Goal: Task Accomplishment & Management: Use online tool/utility

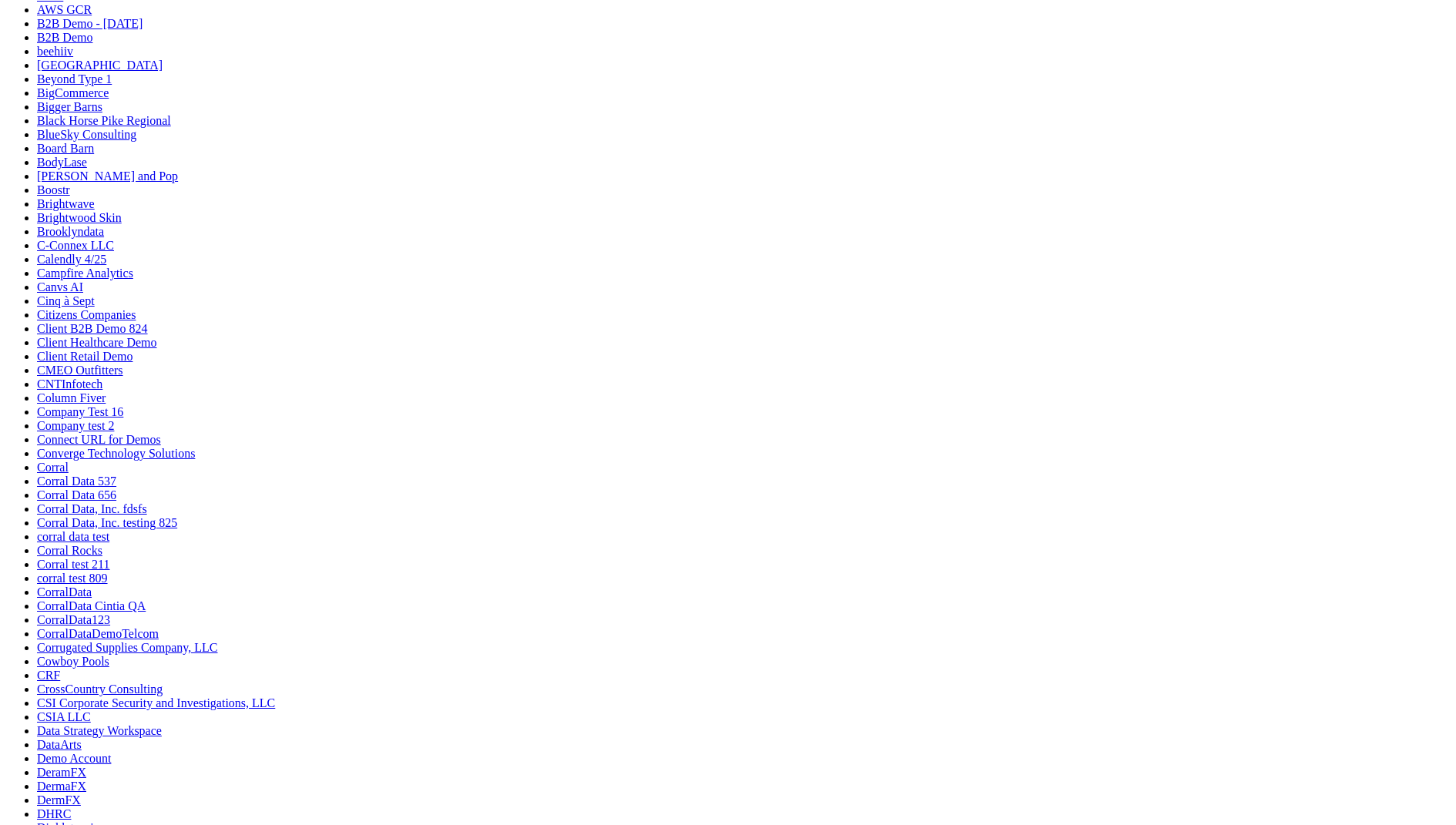
scroll to position [1055, 0]
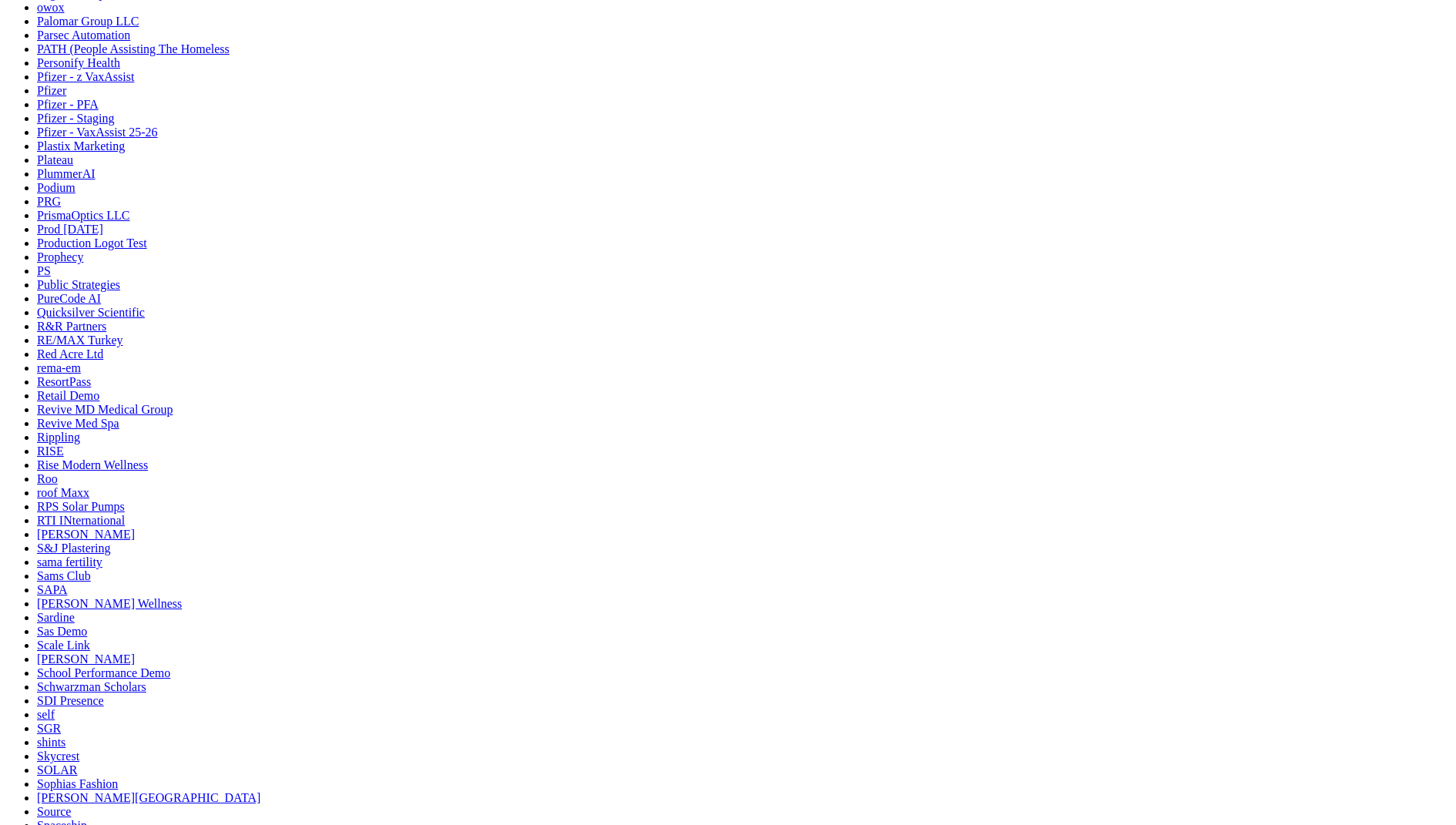
scroll to position [3719, 0]
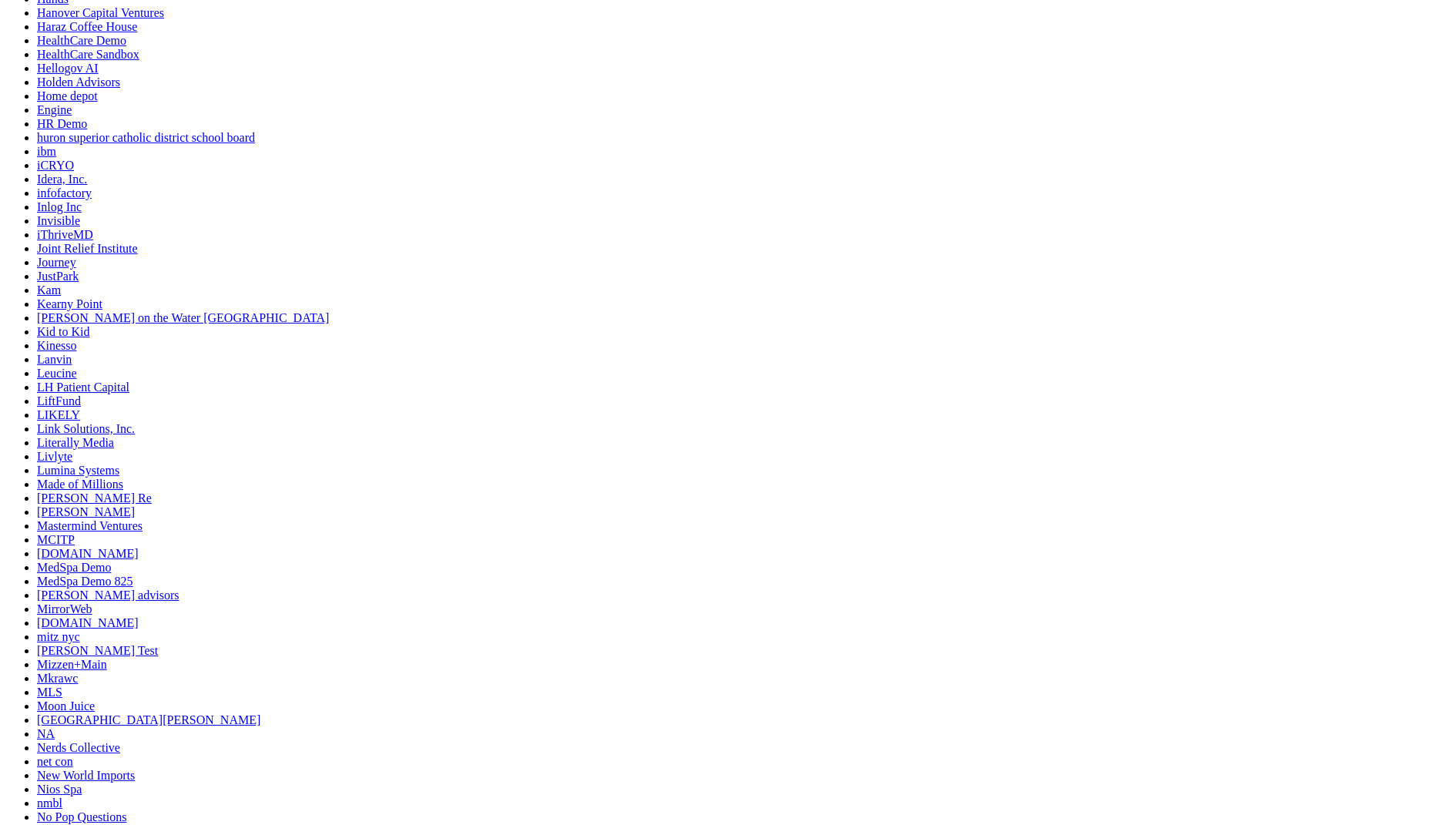
scroll to position [2370, 0]
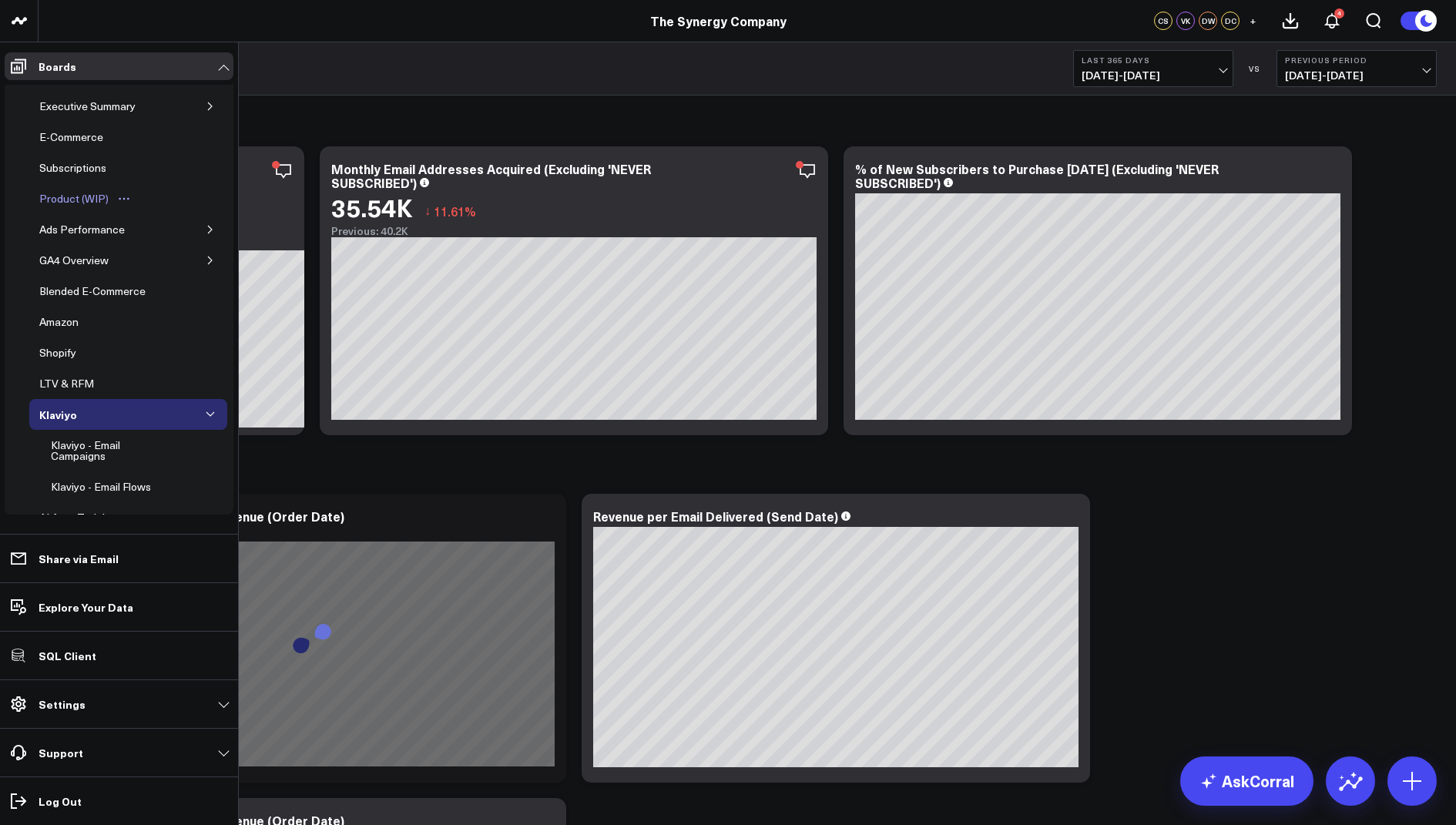
click at [85, 197] on div "Product (WIP)" at bounding box center [74, 199] width 77 height 19
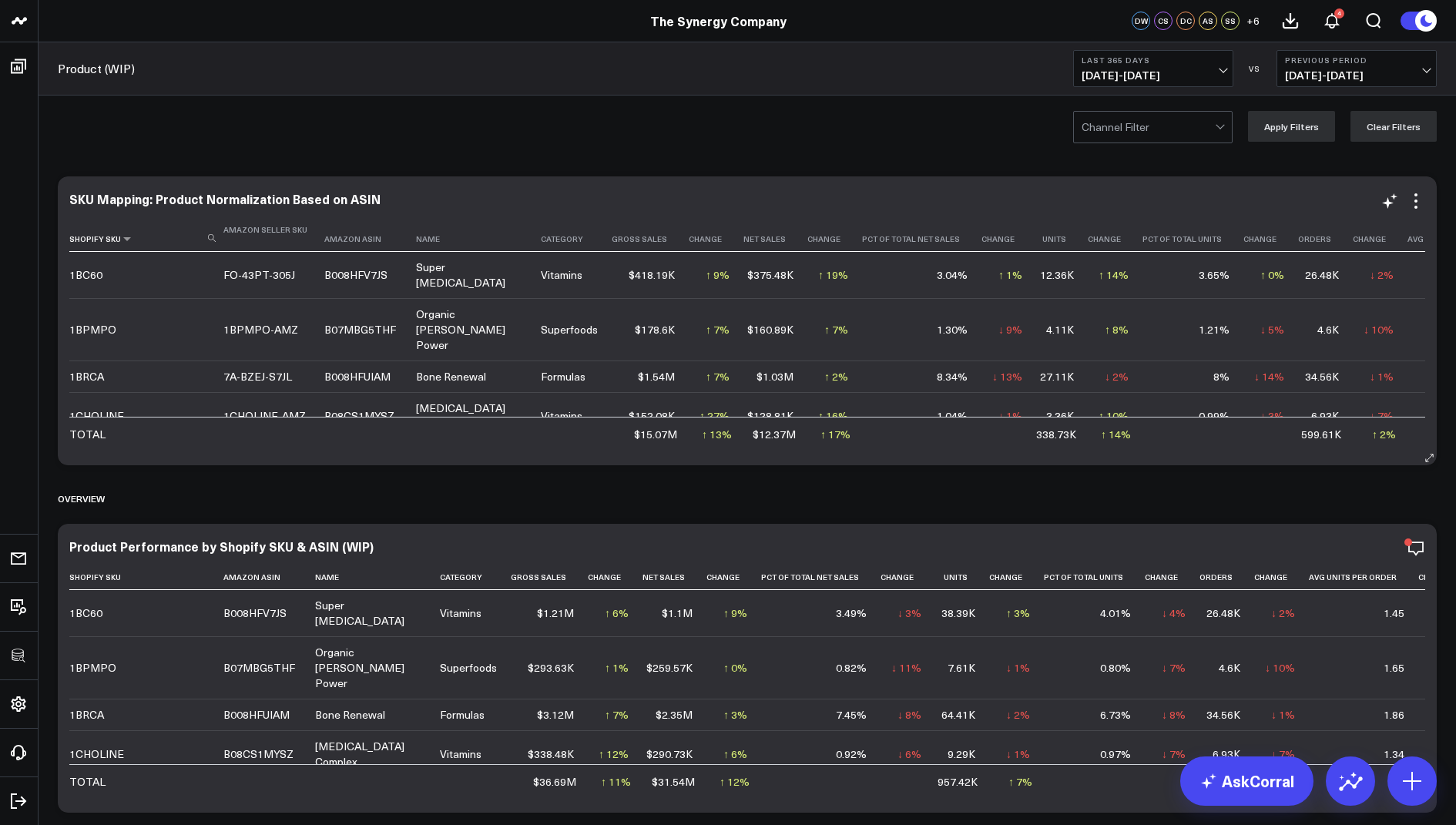
click at [208, 236] on use at bounding box center [212, 238] width 7 height 7
click at [178, 235] on input at bounding box center [144, 237] width 150 height 27
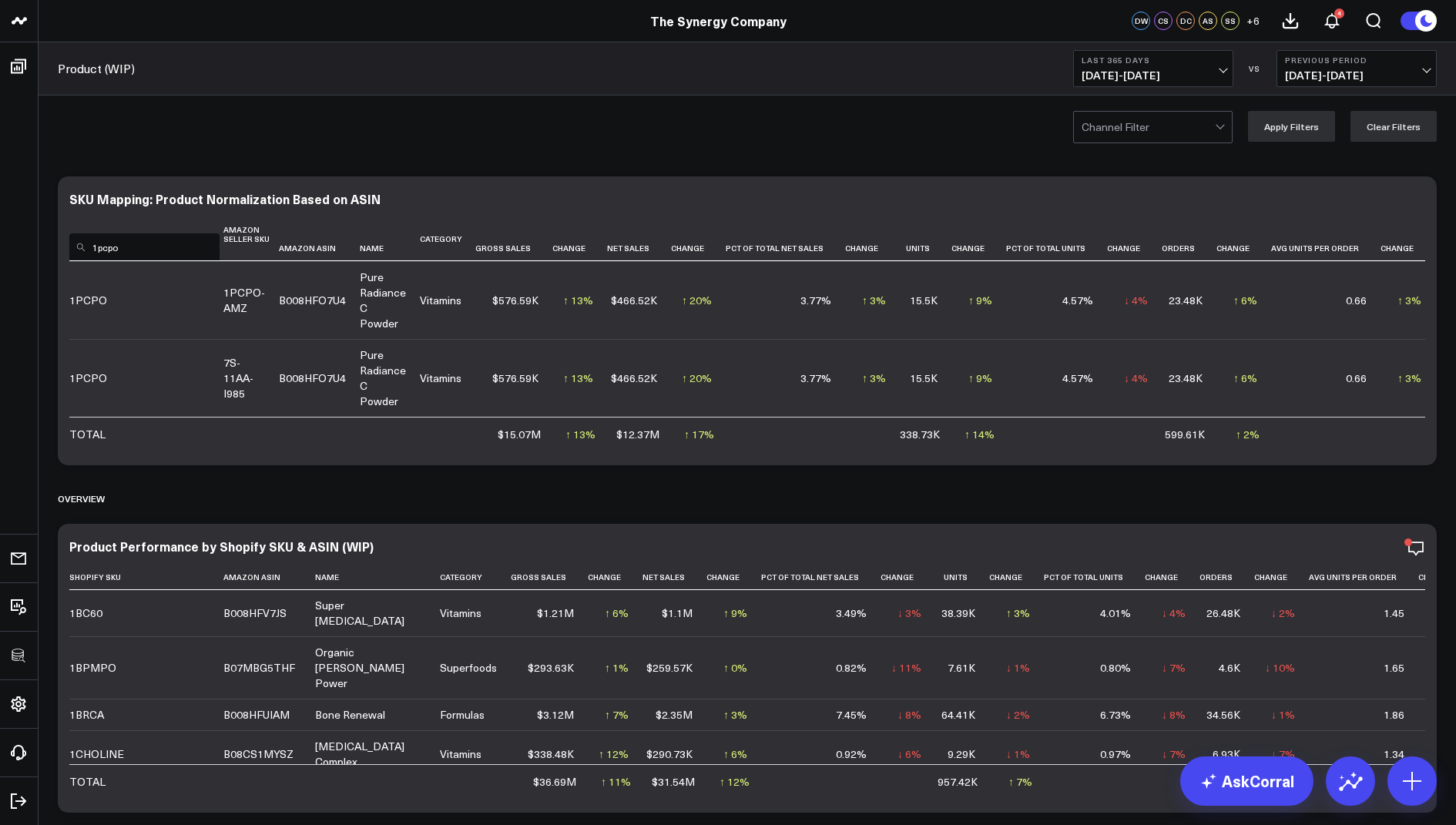
type input "1pcpo"
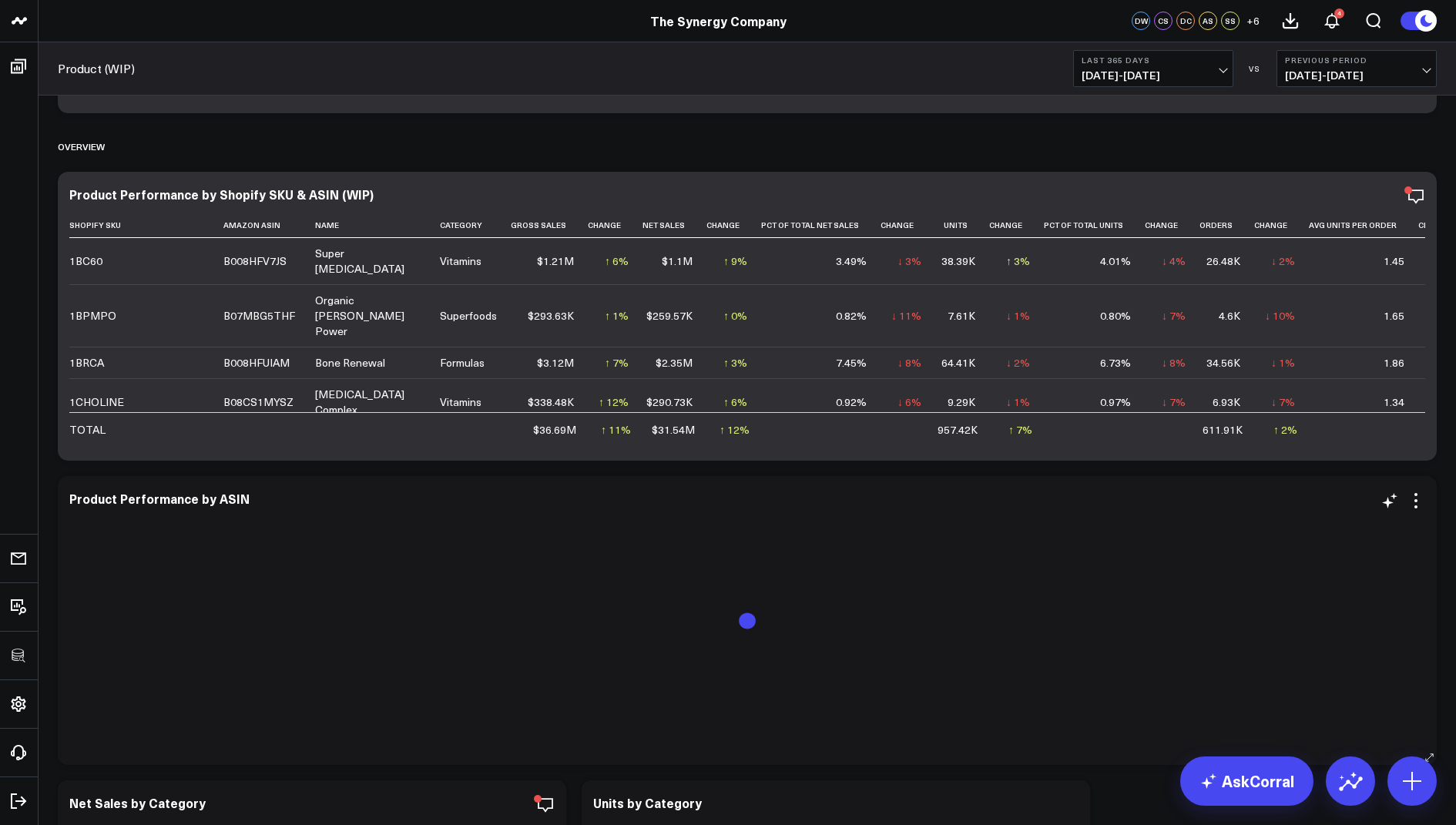
scroll to position [344, 0]
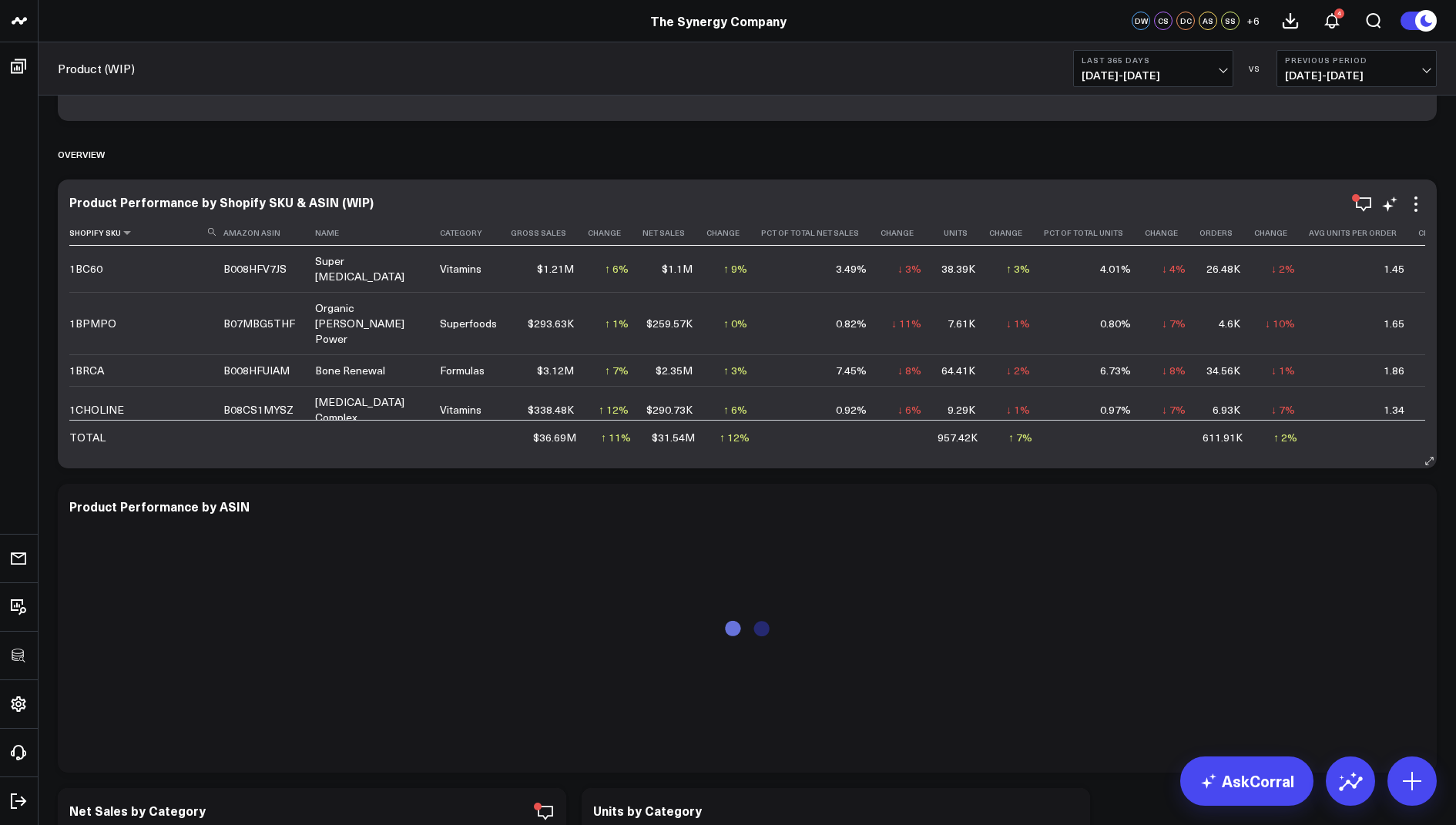
click at [186, 232] on th "Shopify Sku" at bounding box center [146, 233] width 154 height 25
click at [216, 232] on th "Shopify Sku" at bounding box center [146, 233] width 154 height 25
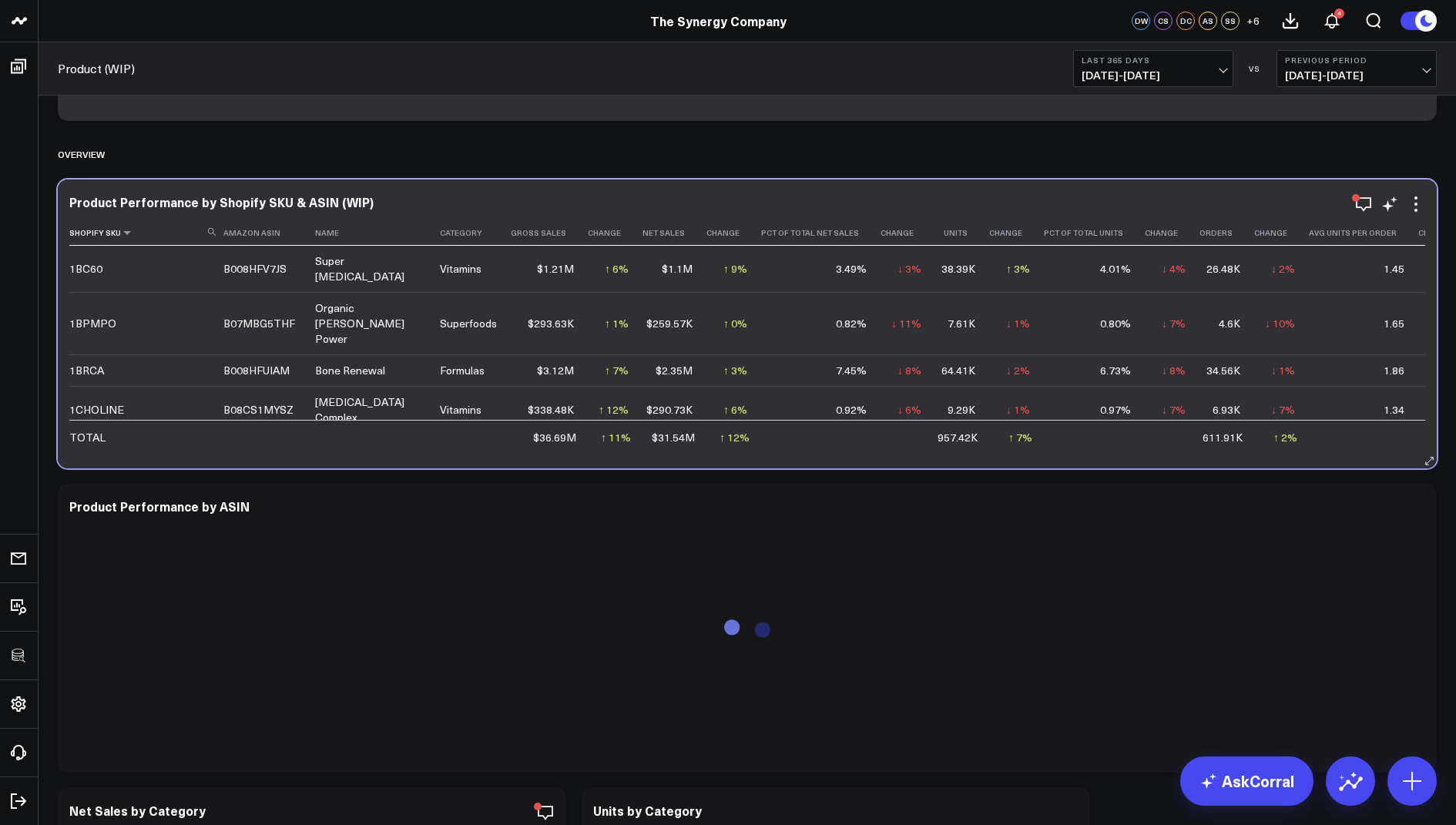
click at [211, 230] on icon at bounding box center [212, 232] width 7 height 7
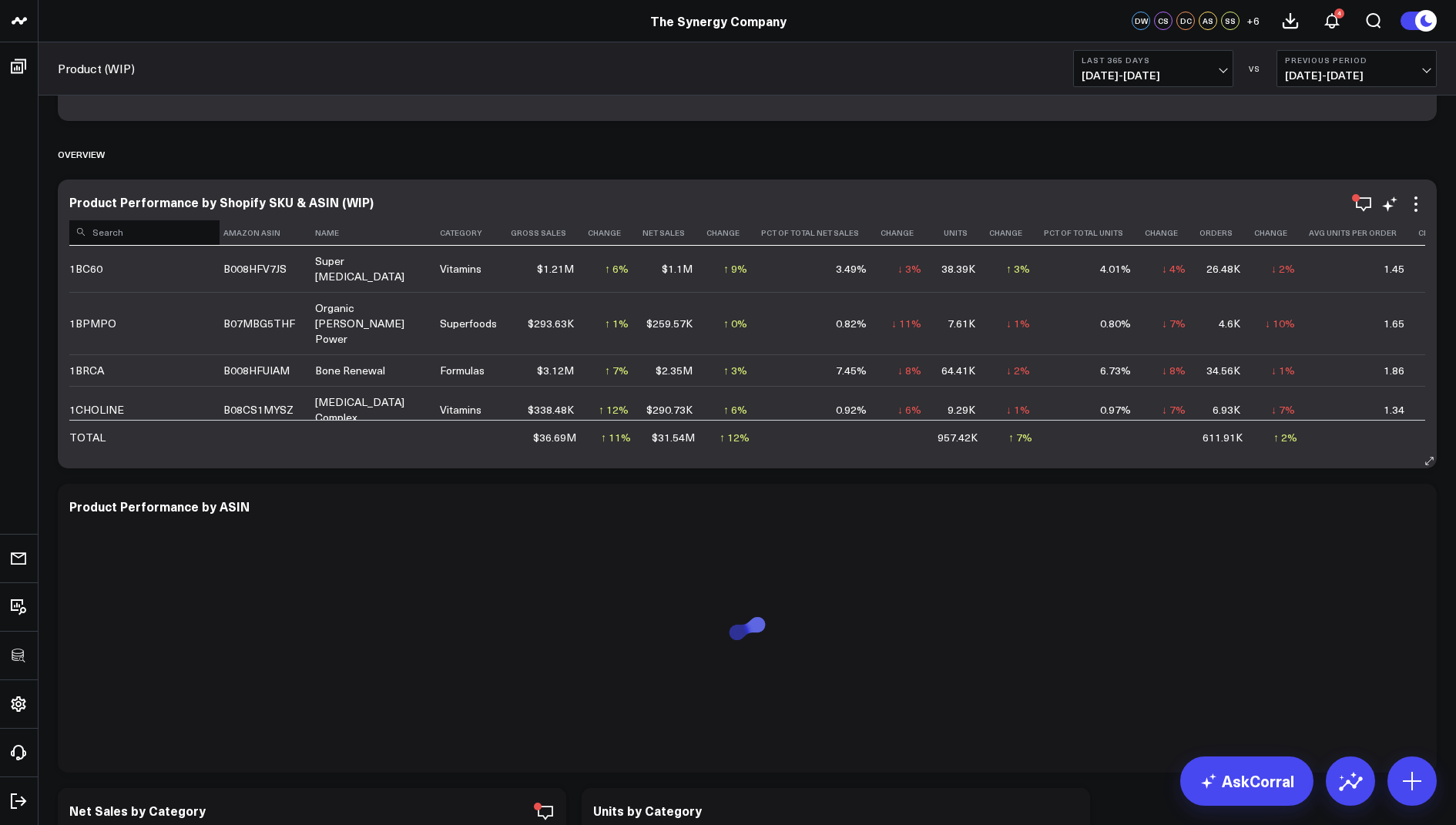
click at [192, 231] on input at bounding box center [144, 231] width 150 height 27
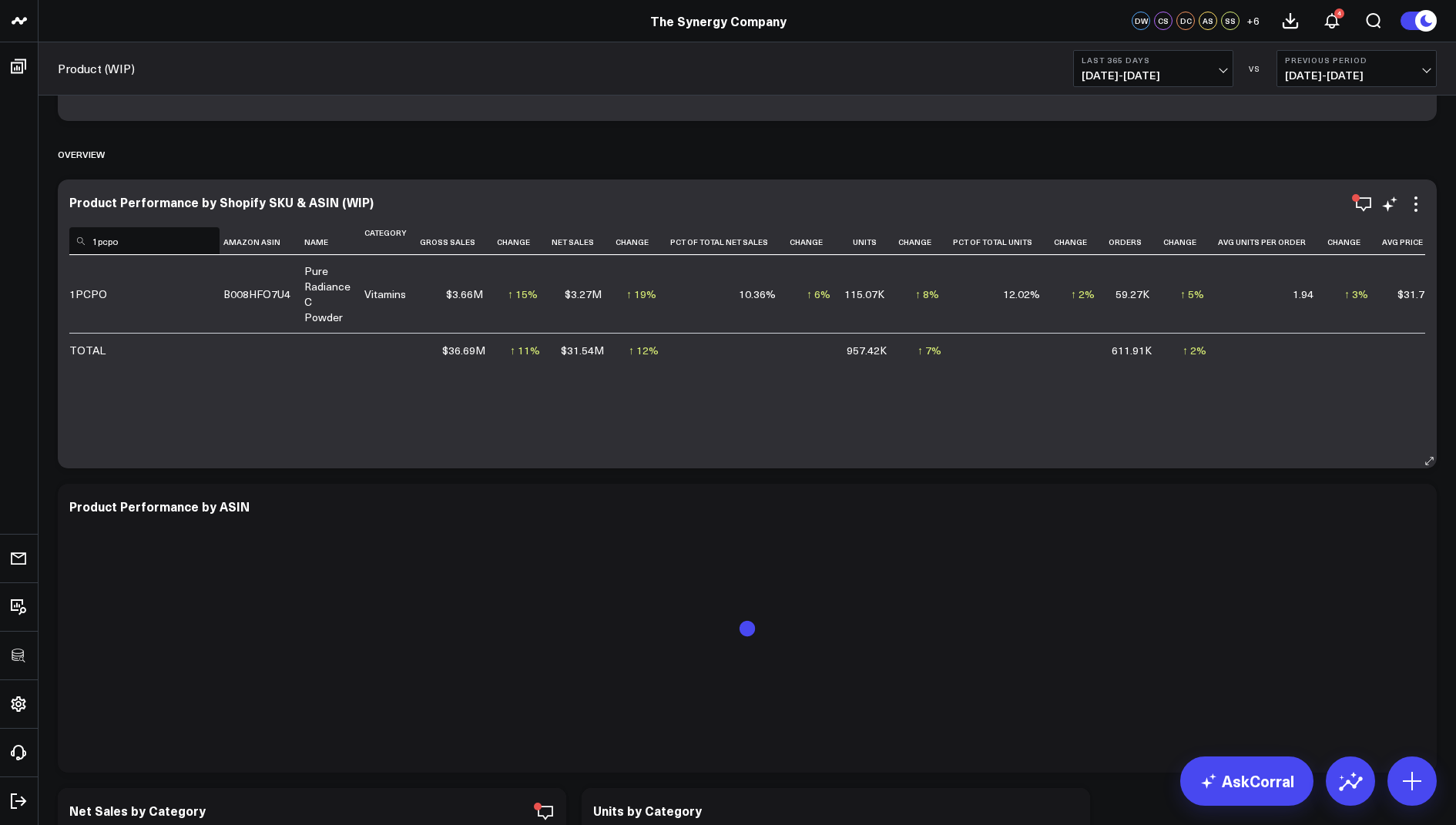
type input "1pcpo"
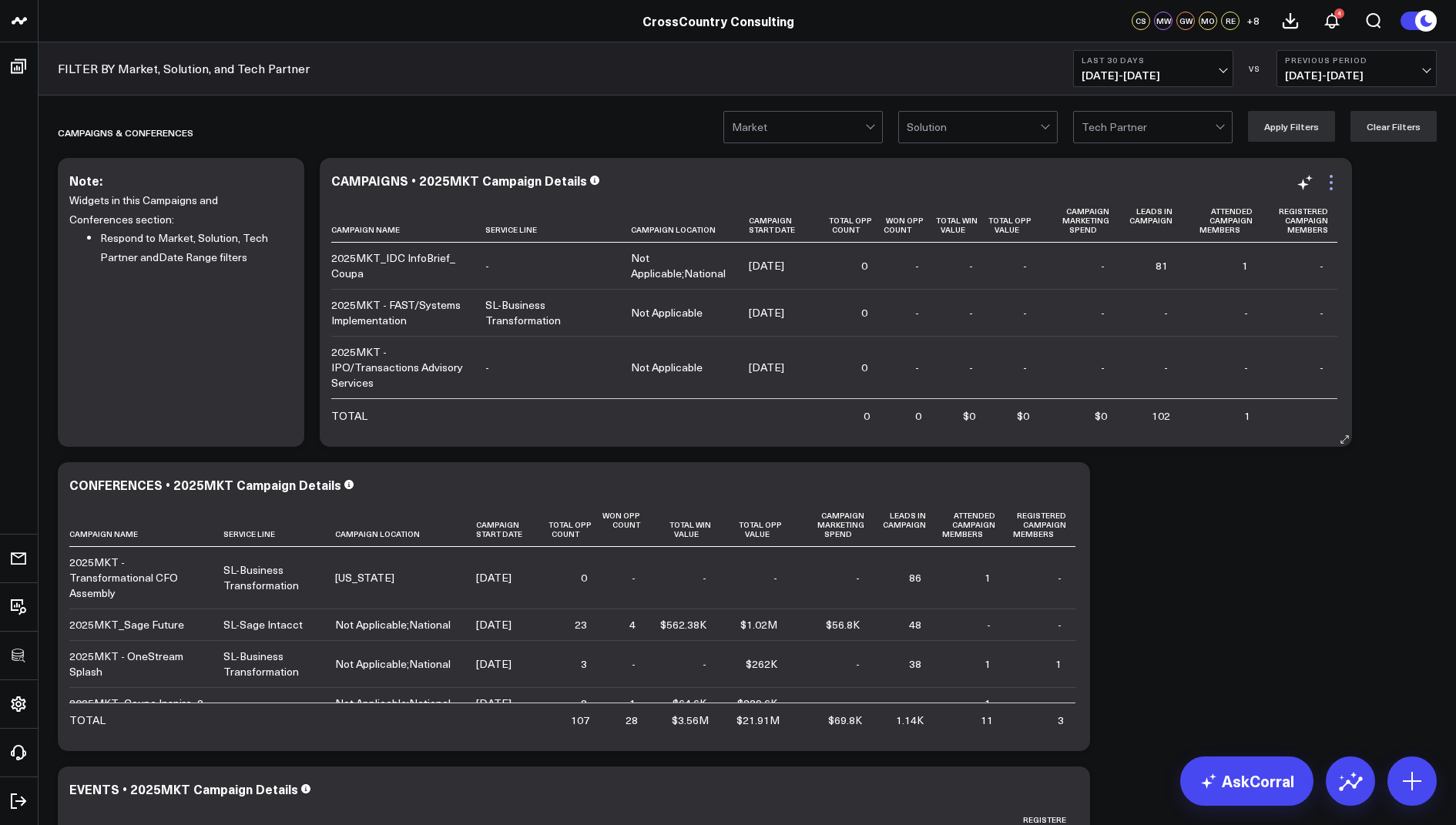
click at [1336, 187] on icon at bounding box center [1331, 182] width 19 height 19
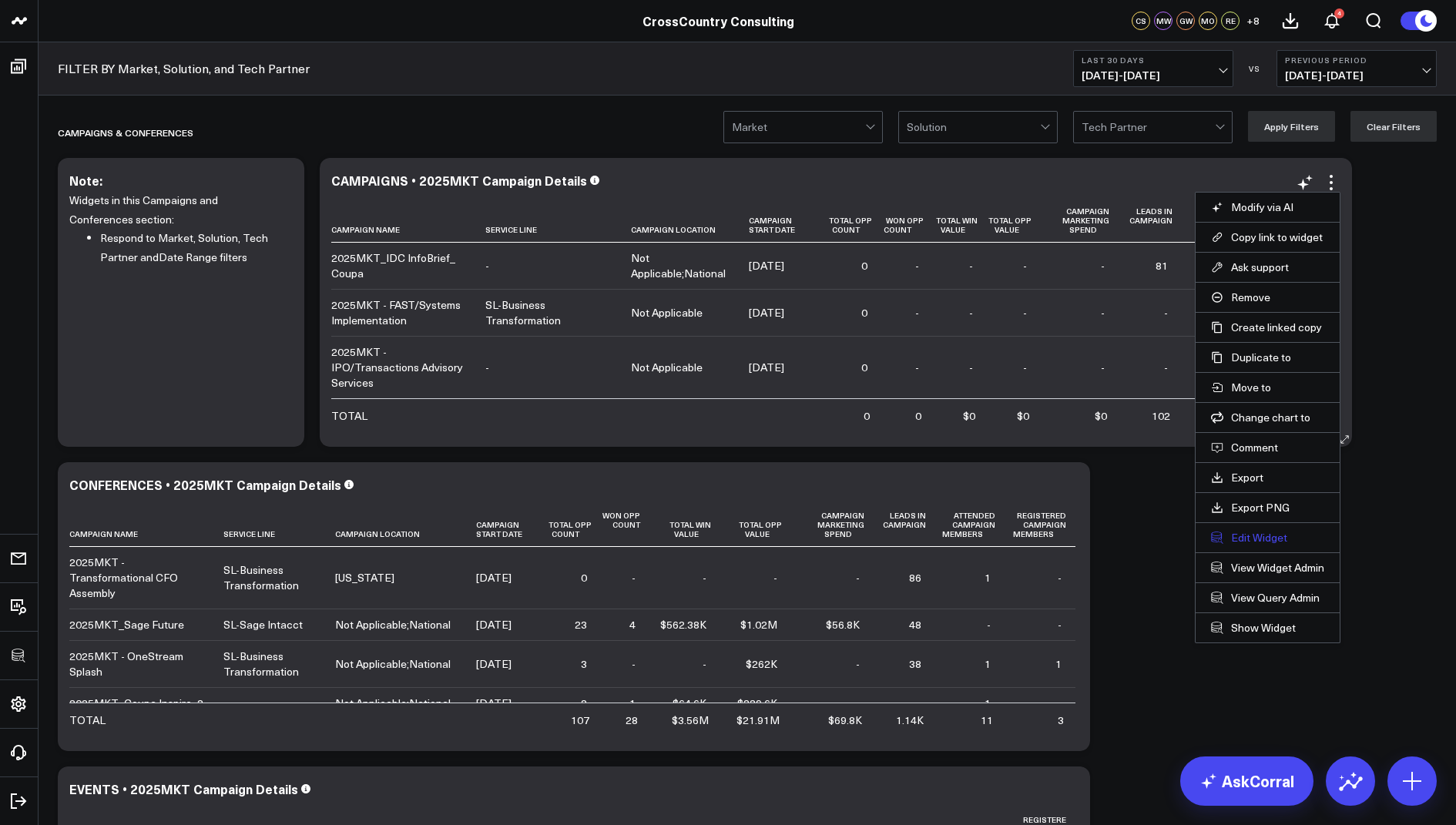
click at [1255, 531] on button "Edit Widget" at bounding box center [1267, 537] width 113 height 14
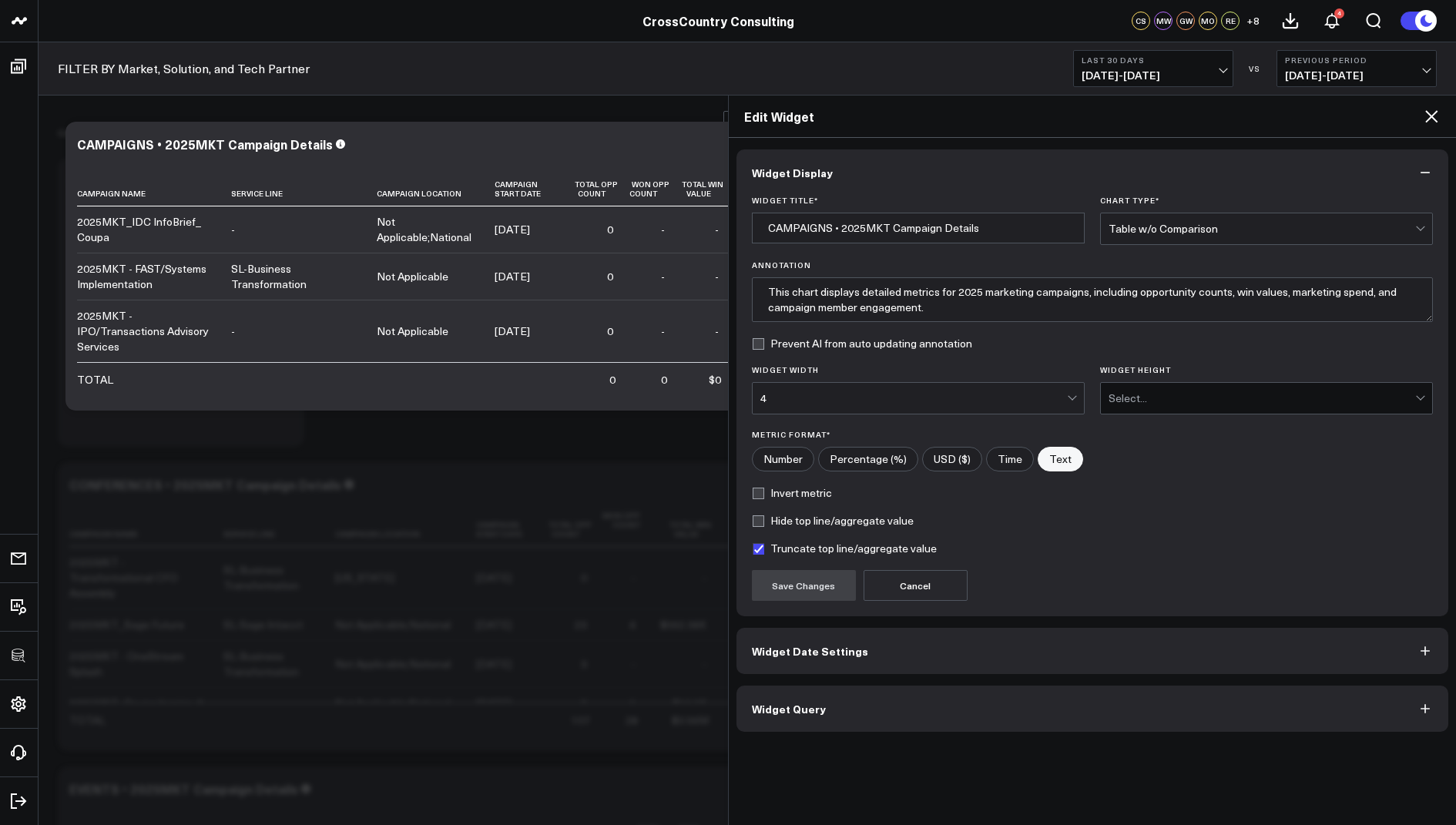
click at [794, 713] on button "Widget Query" at bounding box center [1092, 708] width 712 height 46
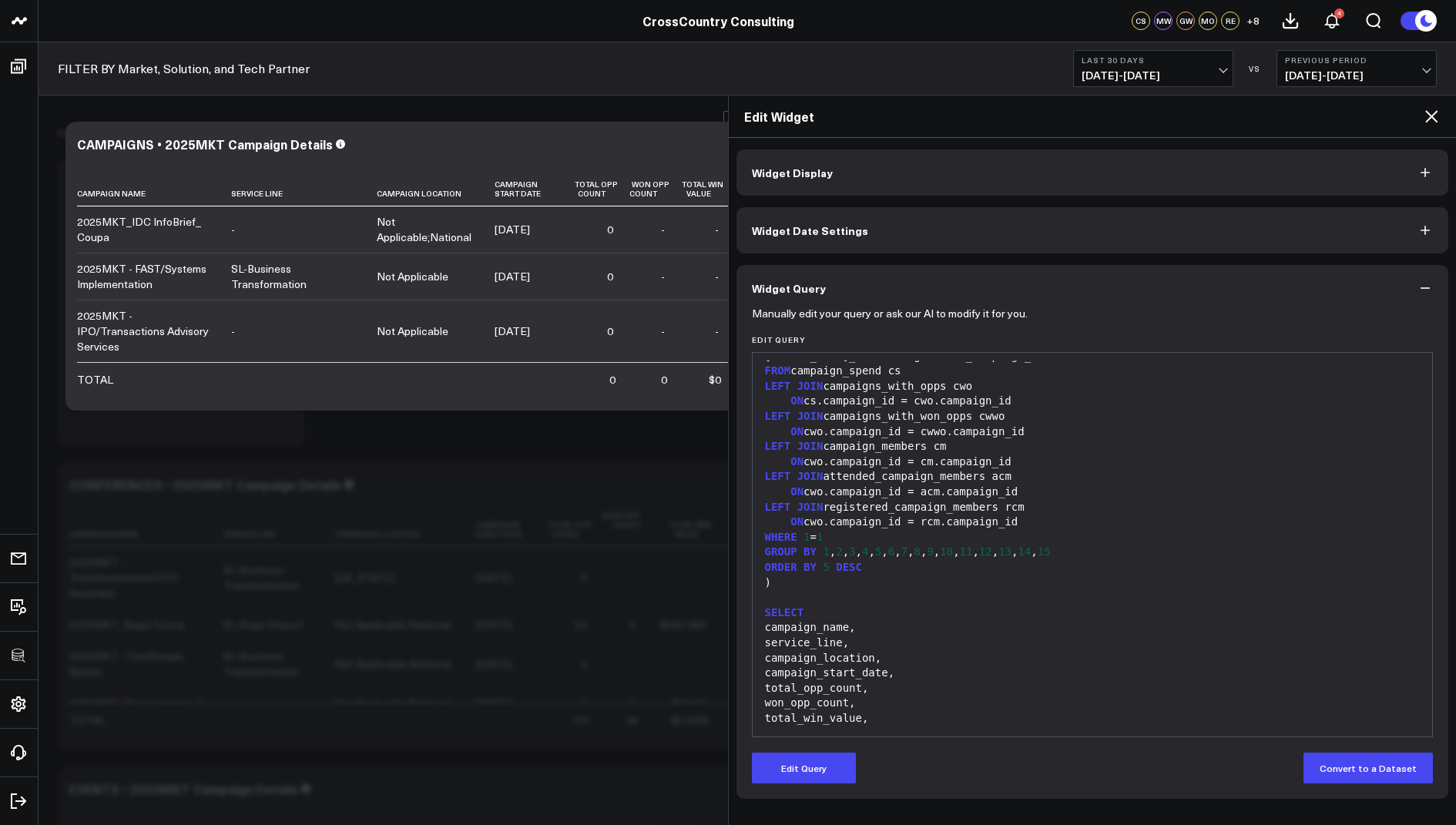
scroll to position [1811, 0]
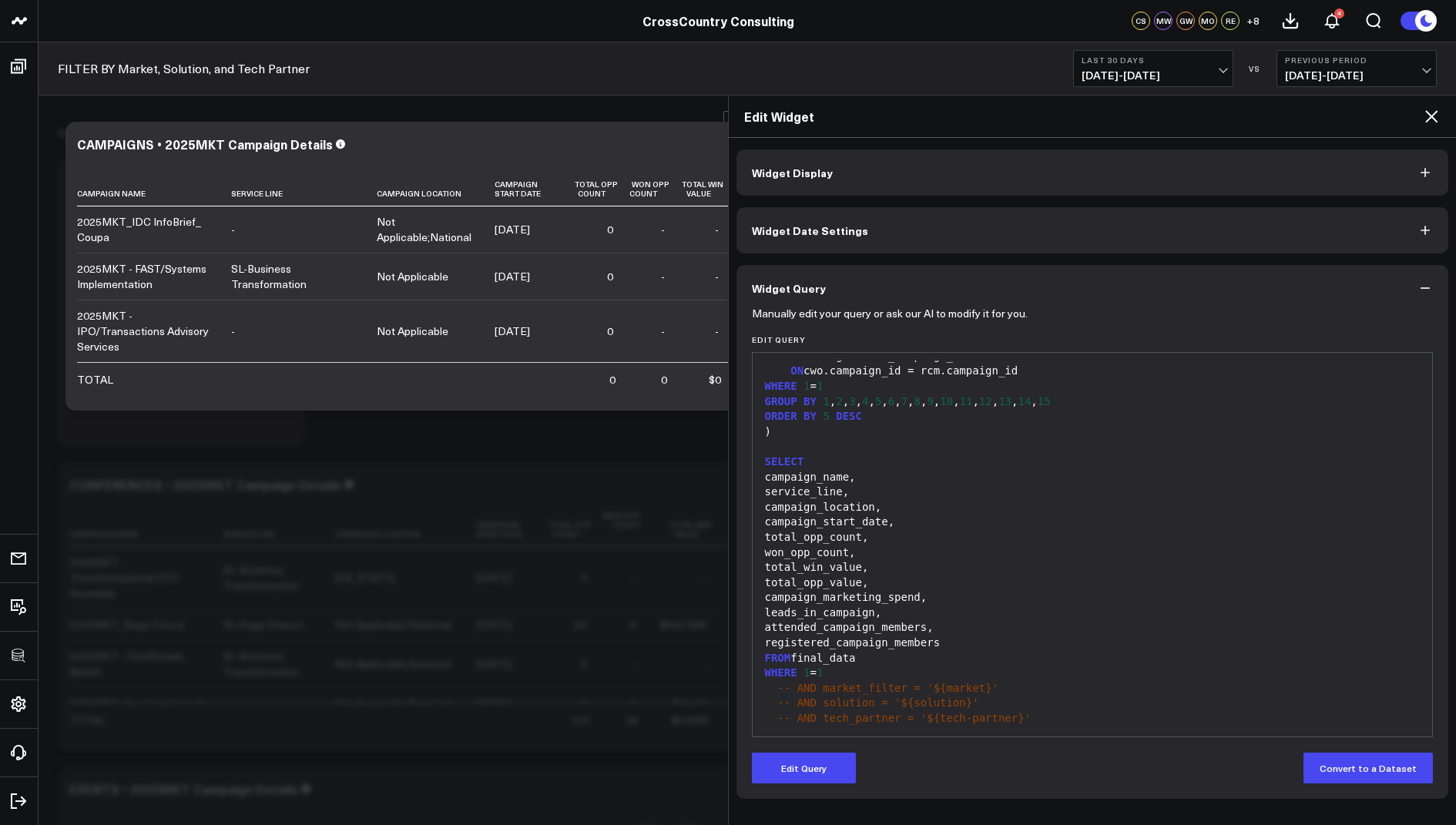
click at [1440, 115] on div "Edit Widget" at bounding box center [1092, 116] width 728 height 42
click at [1420, 113] on h2 "Edit Widget" at bounding box center [1083, 116] width 678 height 17
click at [1427, 113] on icon at bounding box center [1431, 117] width 19 height 19
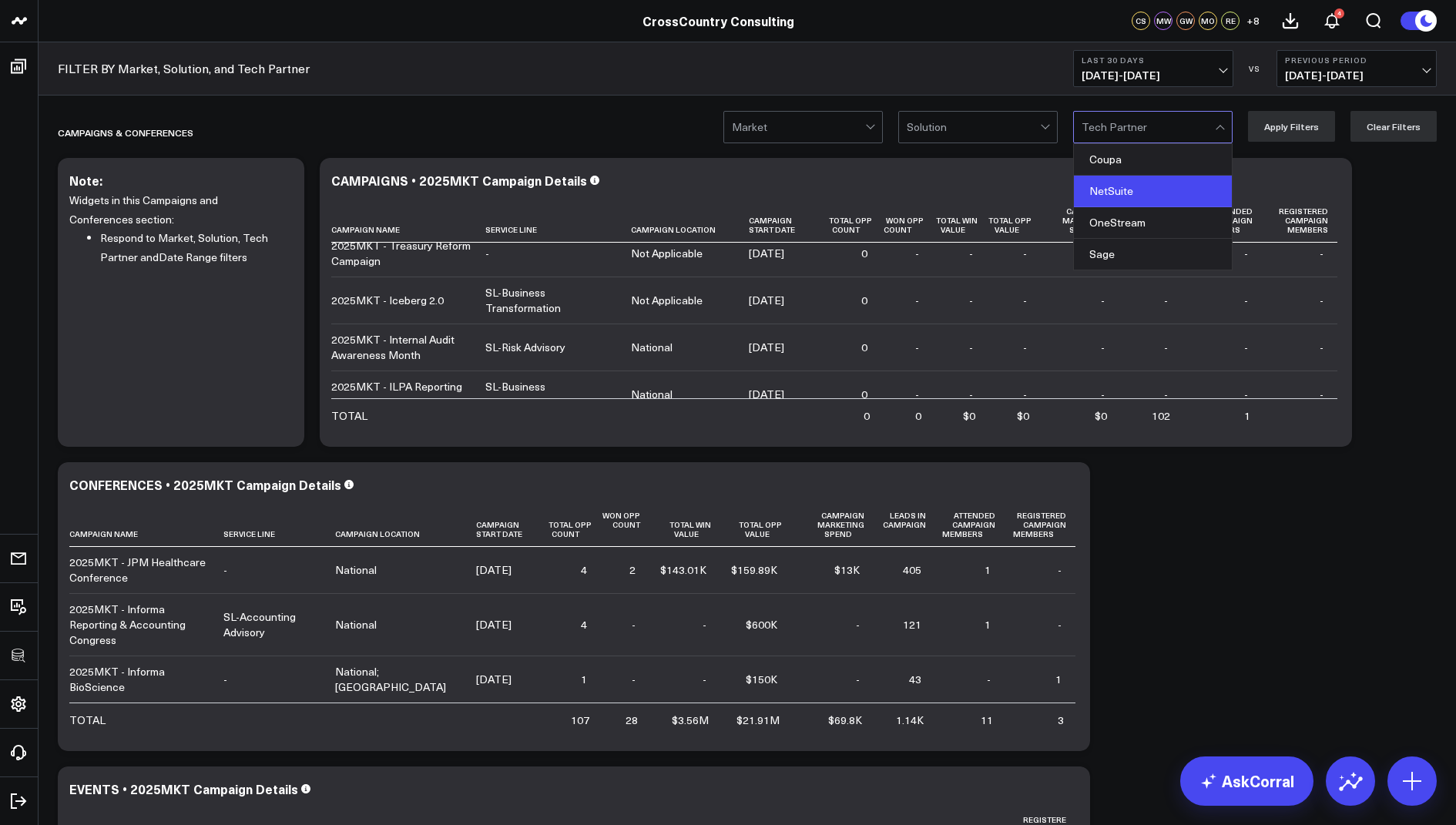
click at [1153, 197] on div "NetSuite" at bounding box center [1152, 192] width 158 height 32
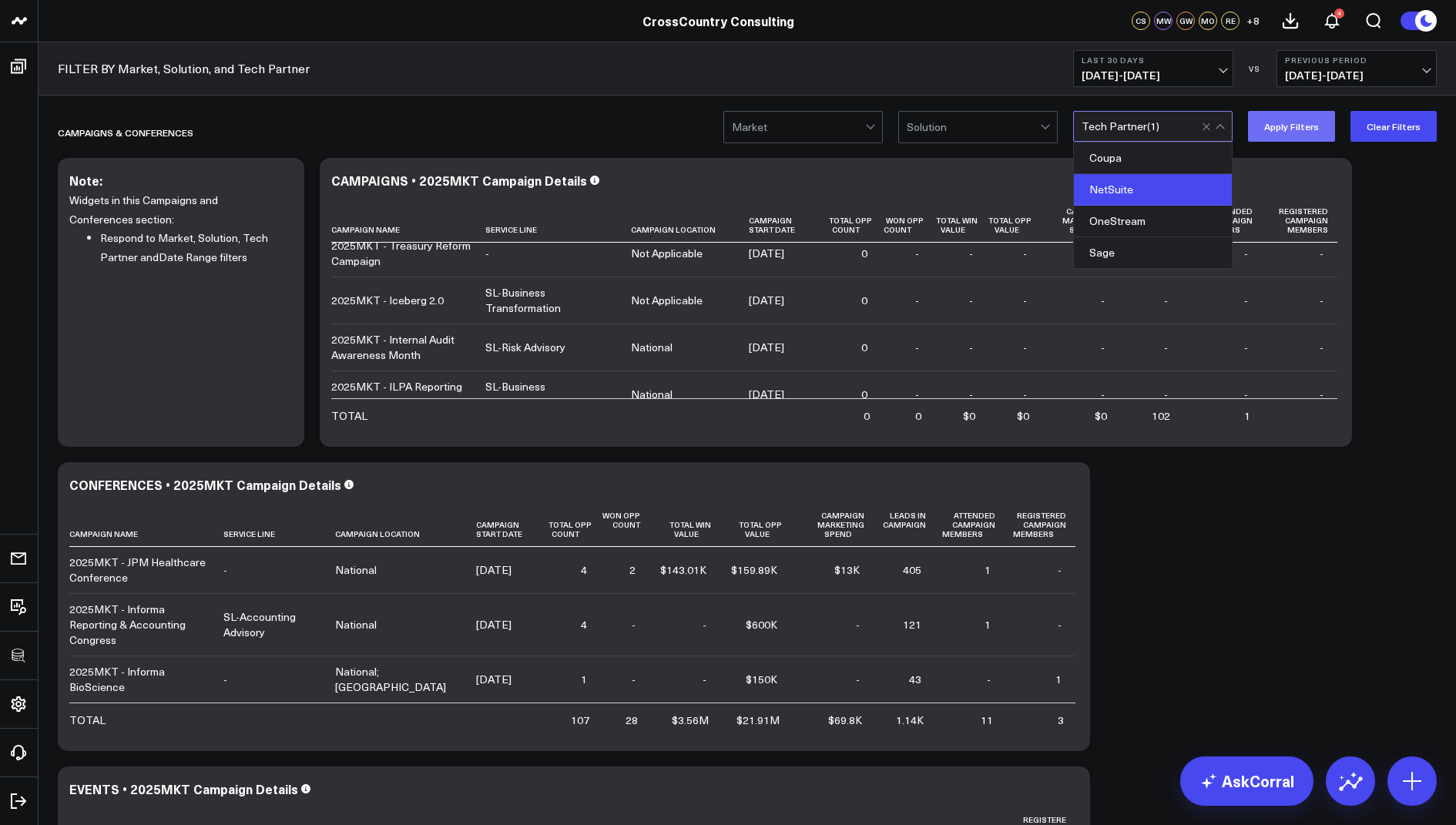
click at [1291, 125] on button "Apply Filters" at bounding box center [1291, 126] width 87 height 31
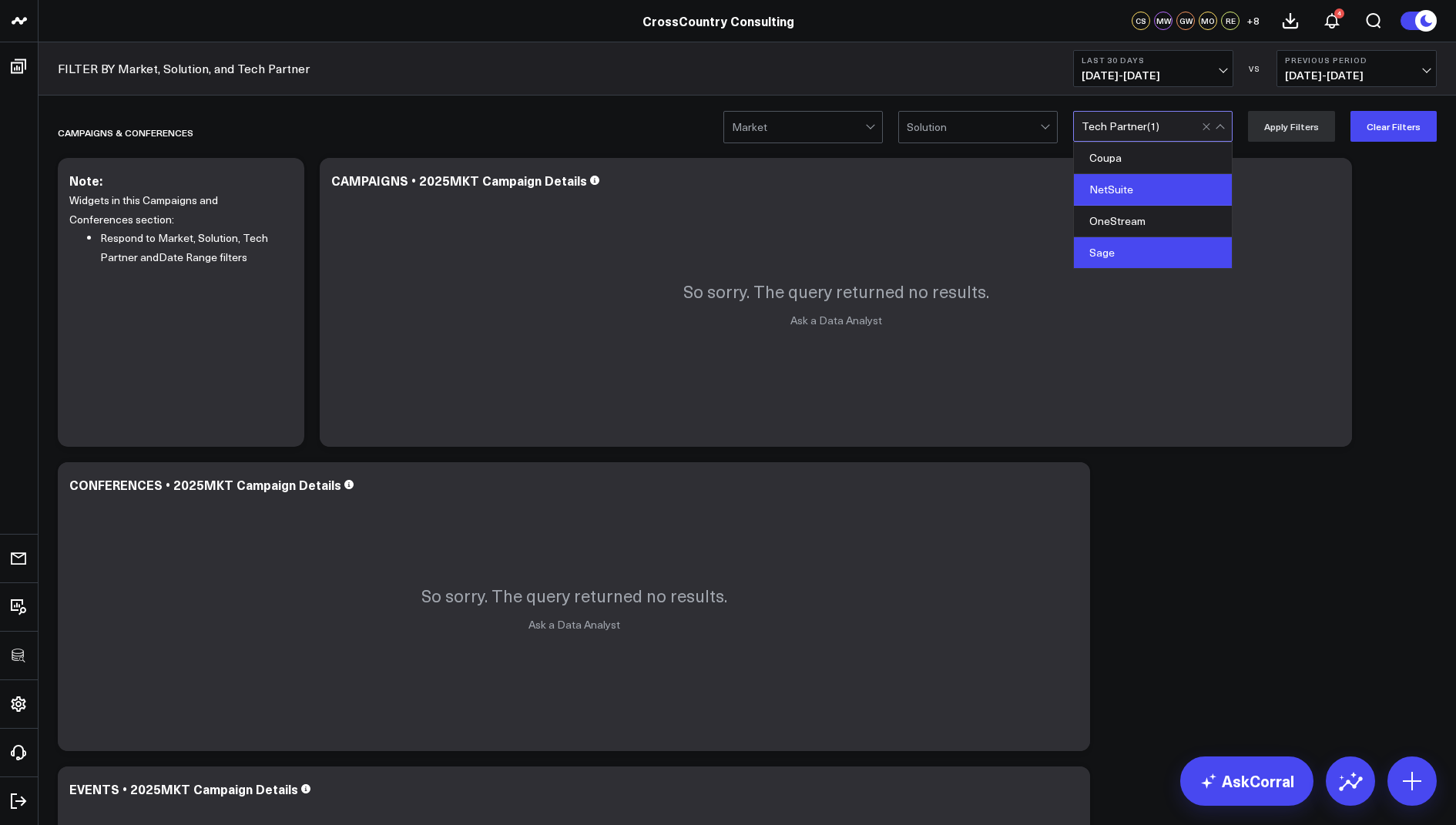
click at [1151, 252] on div "Sage" at bounding box center [1152, 252] width 158 height 31
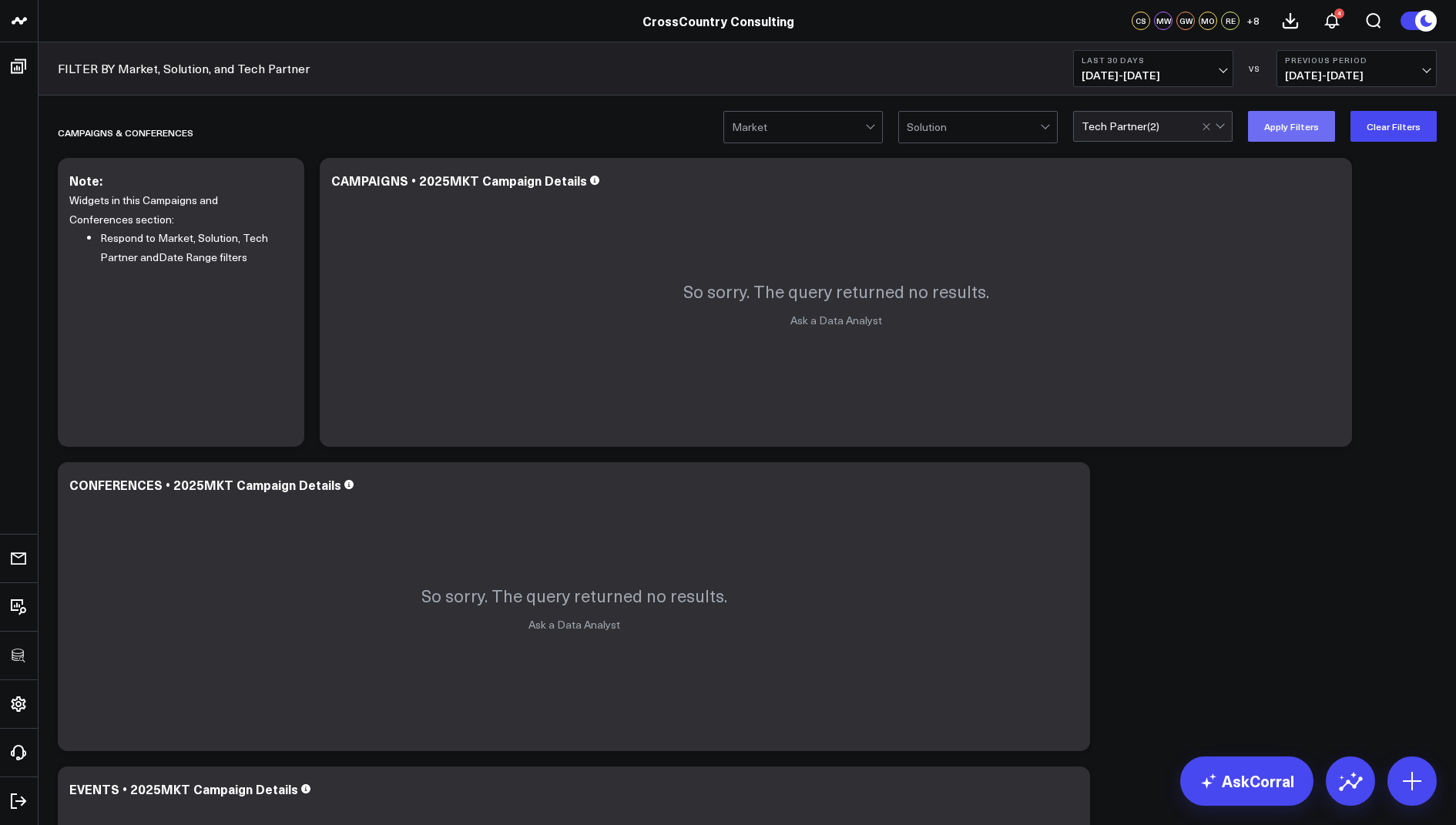
click at [1273, 135] on button "Apply Filters" at bounding box center [1291, 126] width 87 height 31
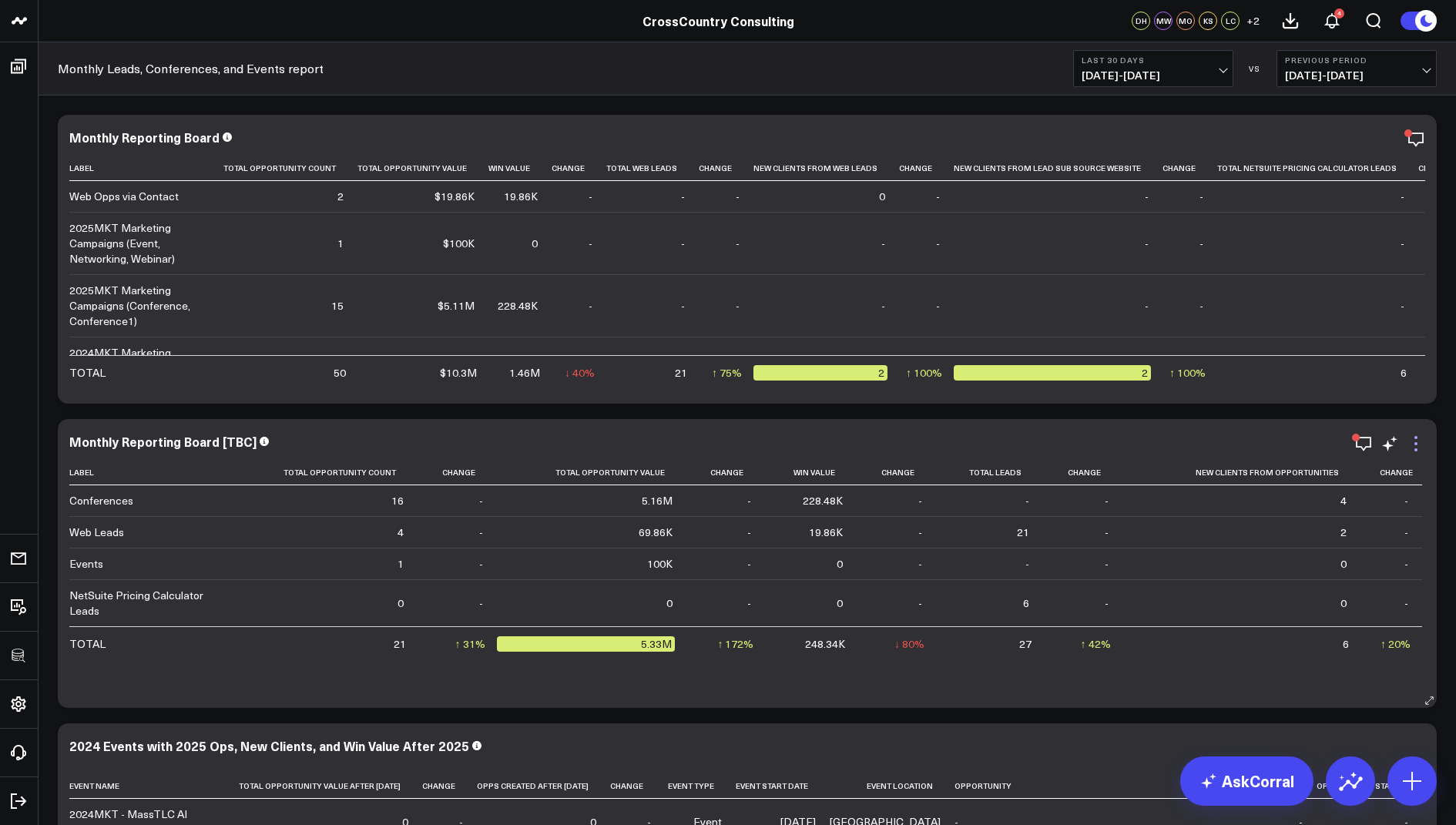
click at [1413, 438] on icon at bounding box center [1416, 444] width 19 height 19
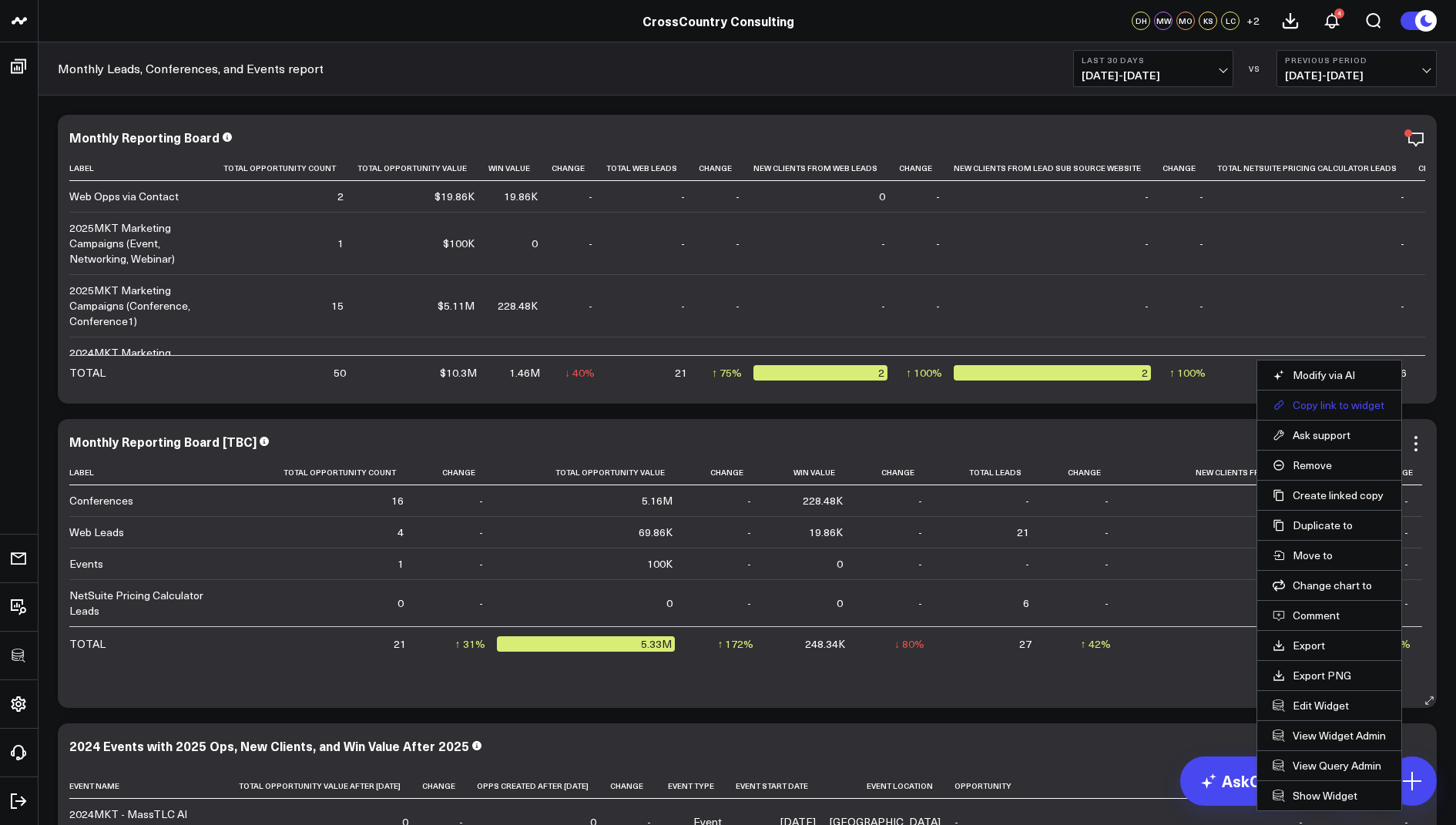
click at [1317, 409] on button "Copy link to widget" at bounding box center [1329, 405] width 113 height 14
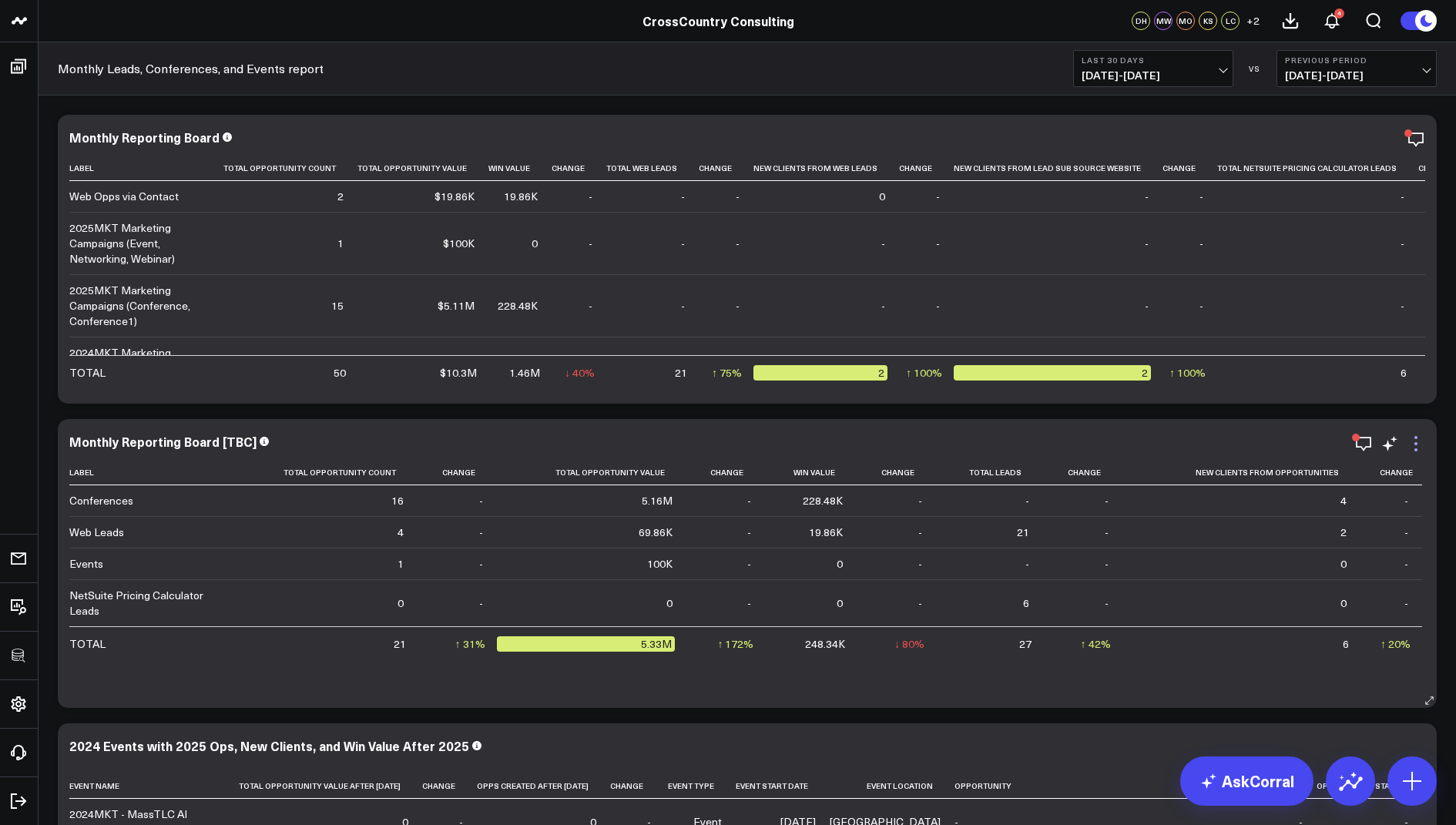
click at [1410, 444] on icon at bounding box center [1416, 444] width 19 height 19
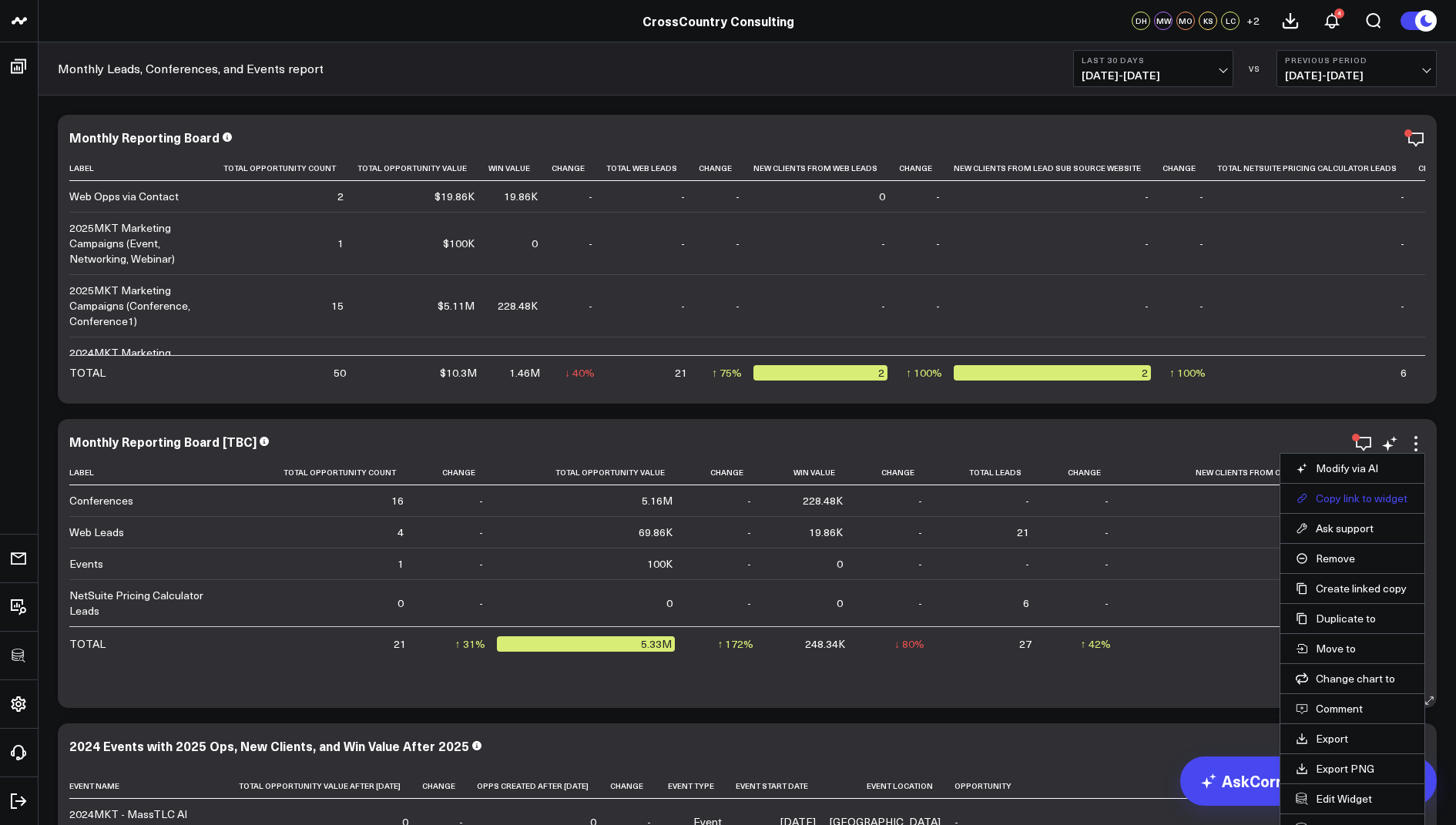
click at [1317, 502] on button "Copy link to widget" at bounding box center [1351, 498] width 113 height 14
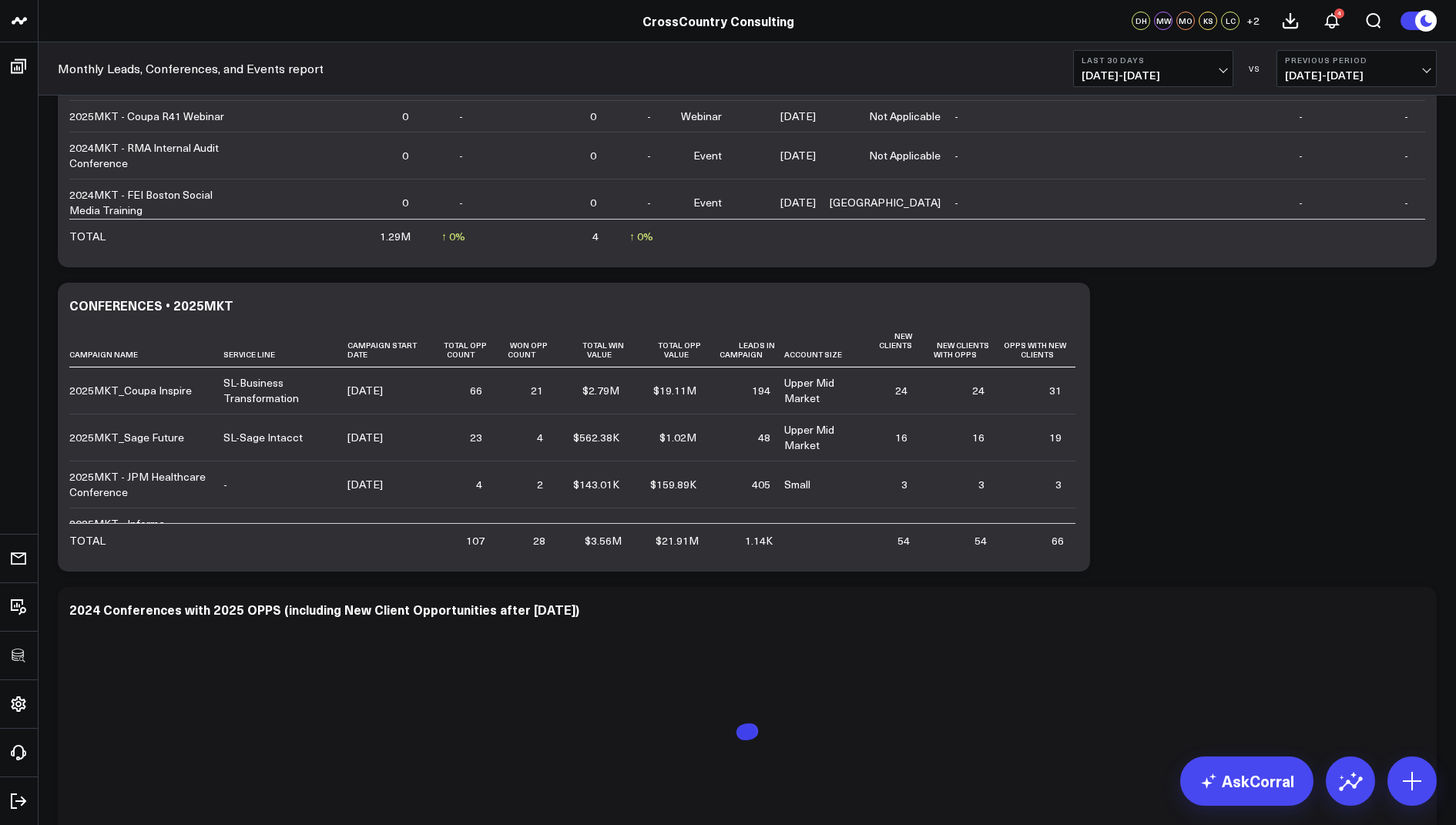
scroll to position [760, 0]
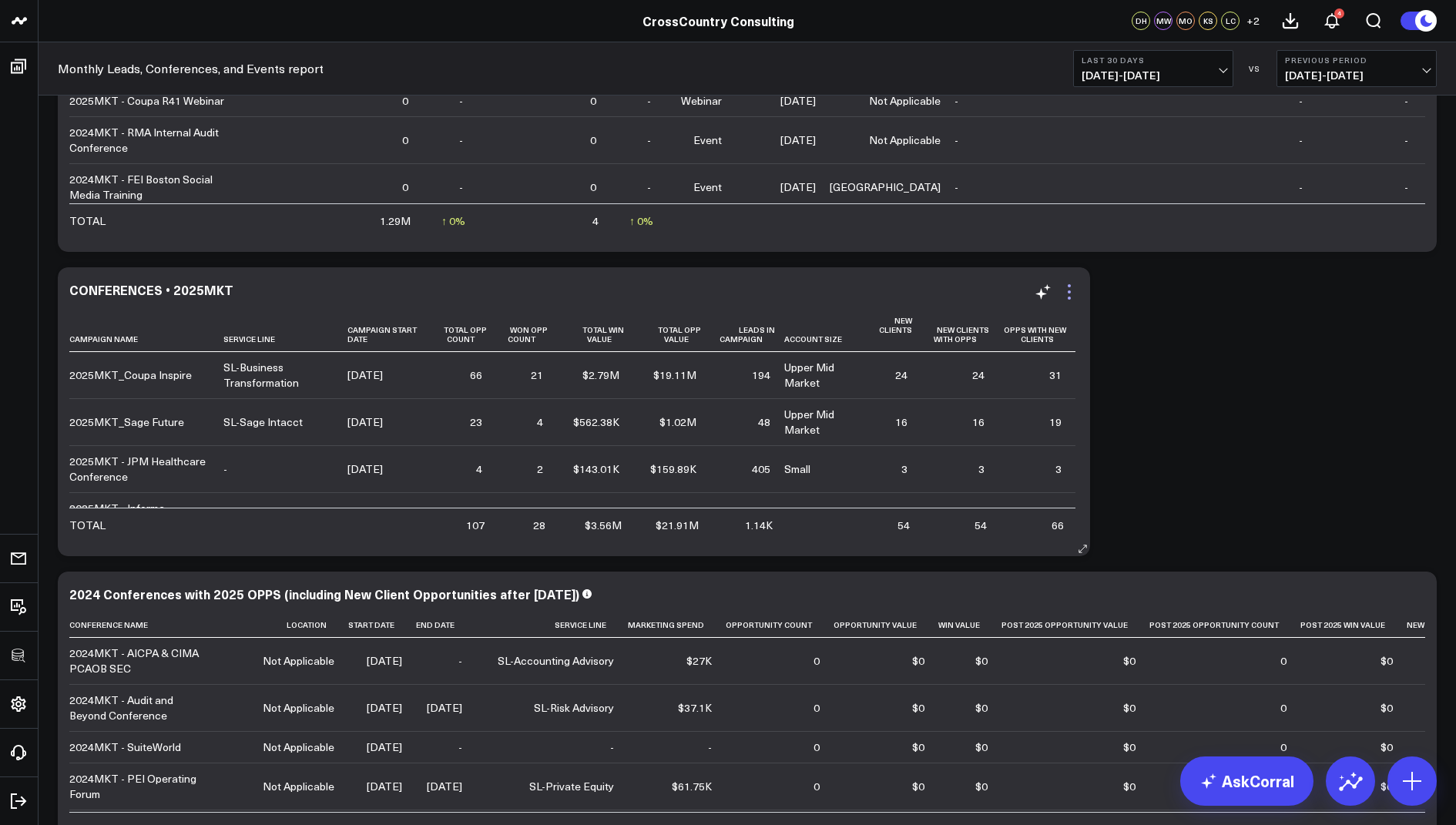
click at [1067, 292] on icon at bounding box center [1068, 292] width 3 height 3
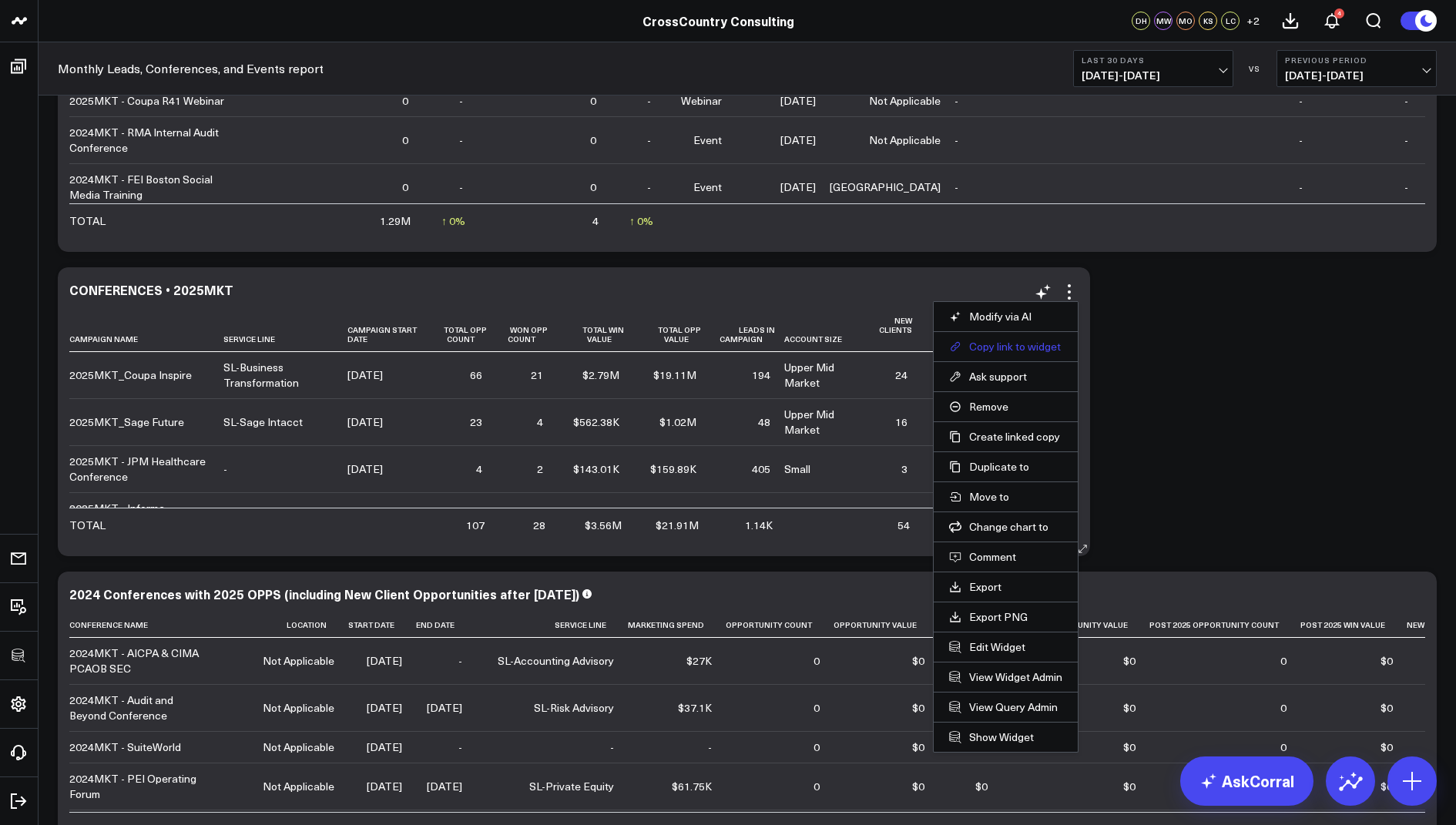
click at [1011, 342] on button "Copy link to widget" at bounding box center [1005, 346] width 113 height 14
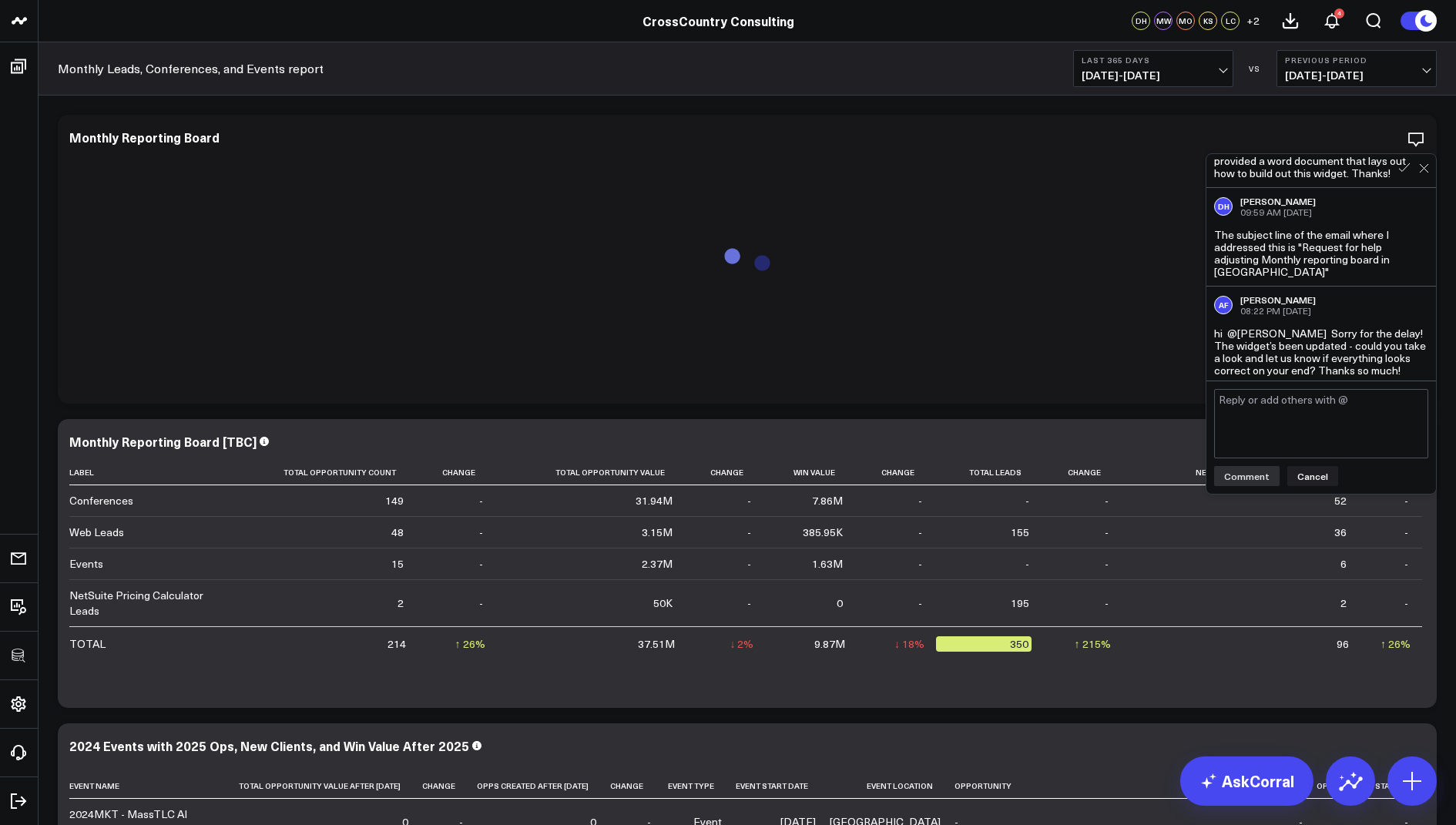
scroll to position [461, 0]
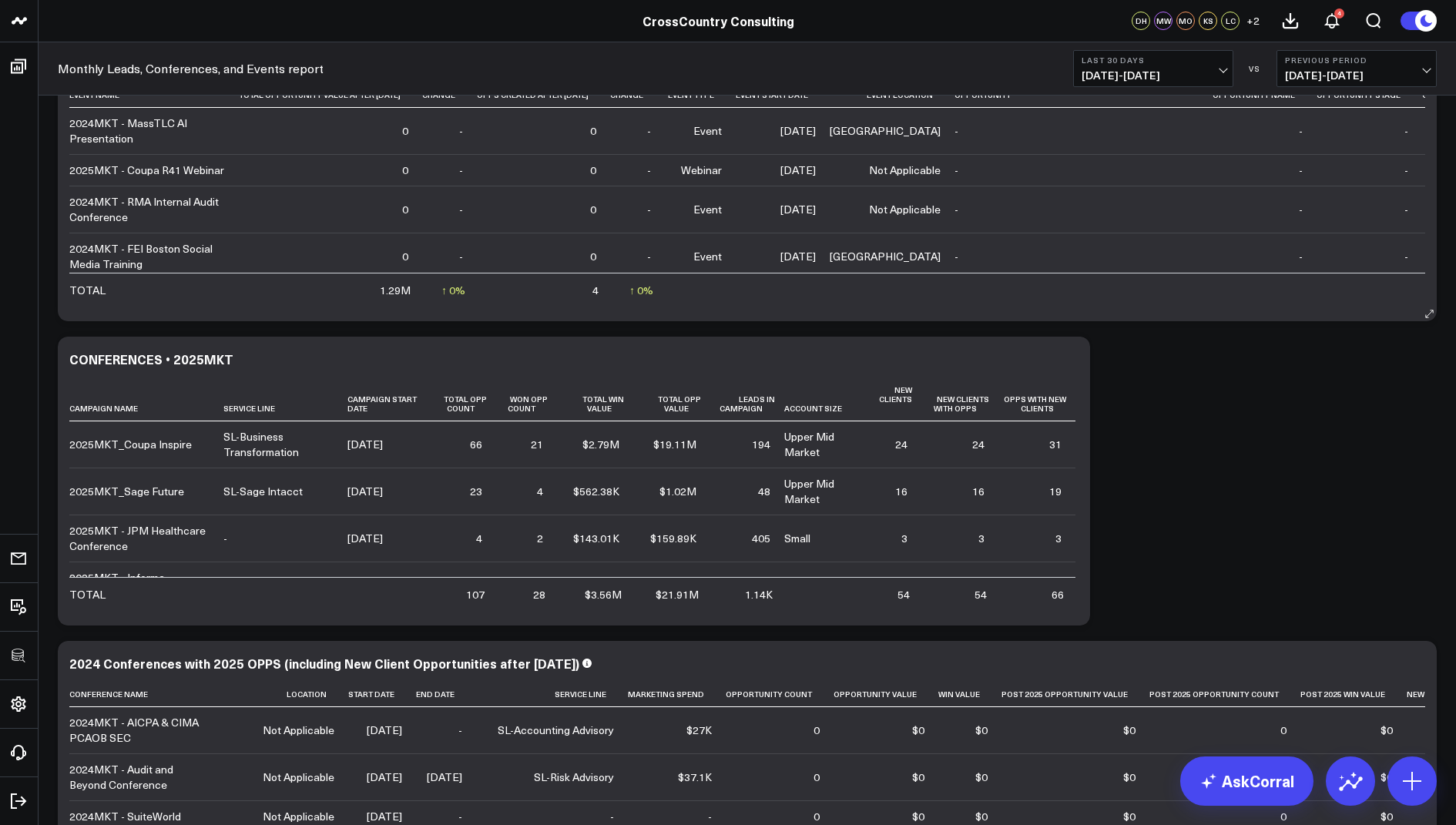
scroll to position [671, 0]
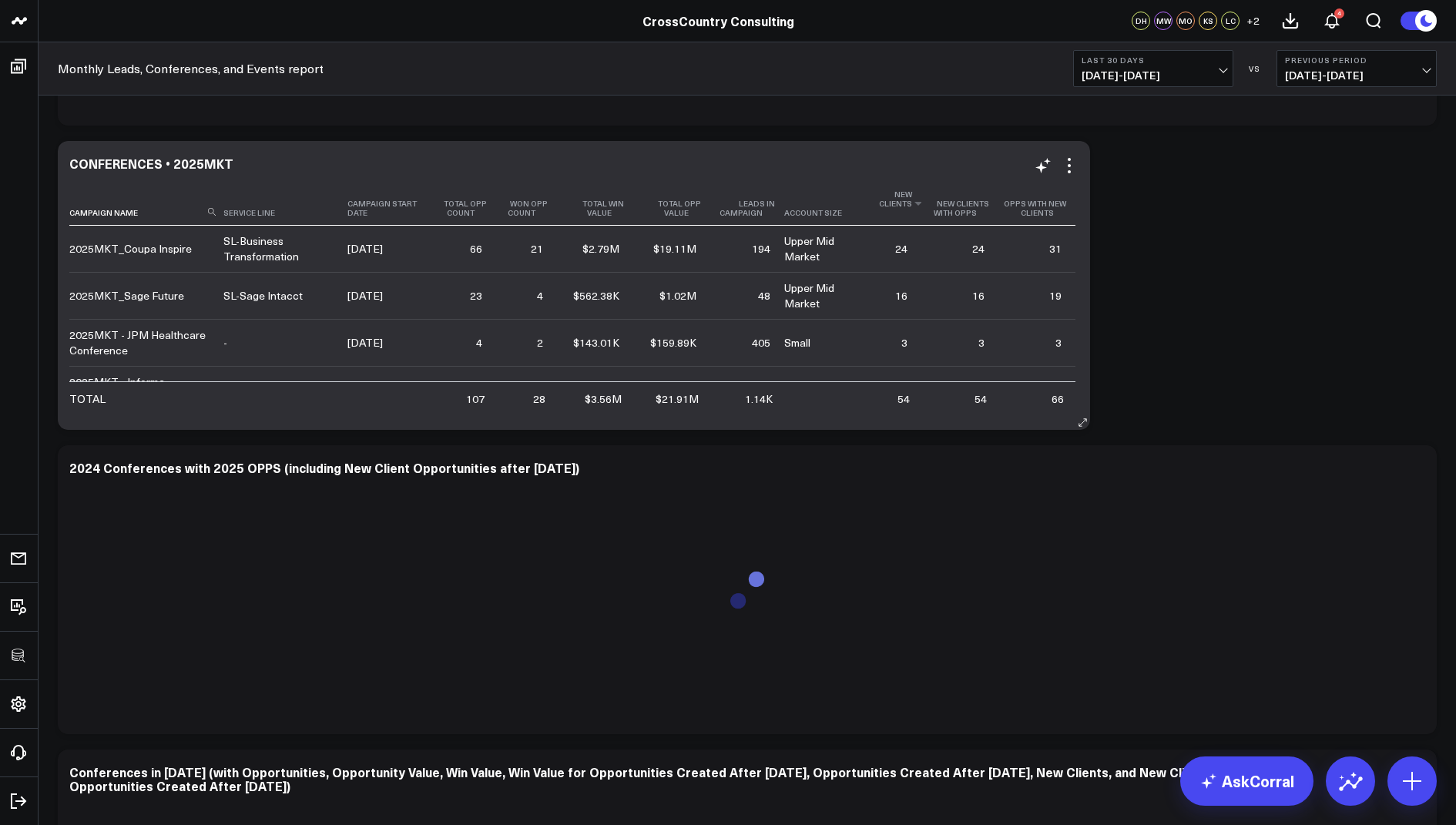
scroll to position [883, 0]
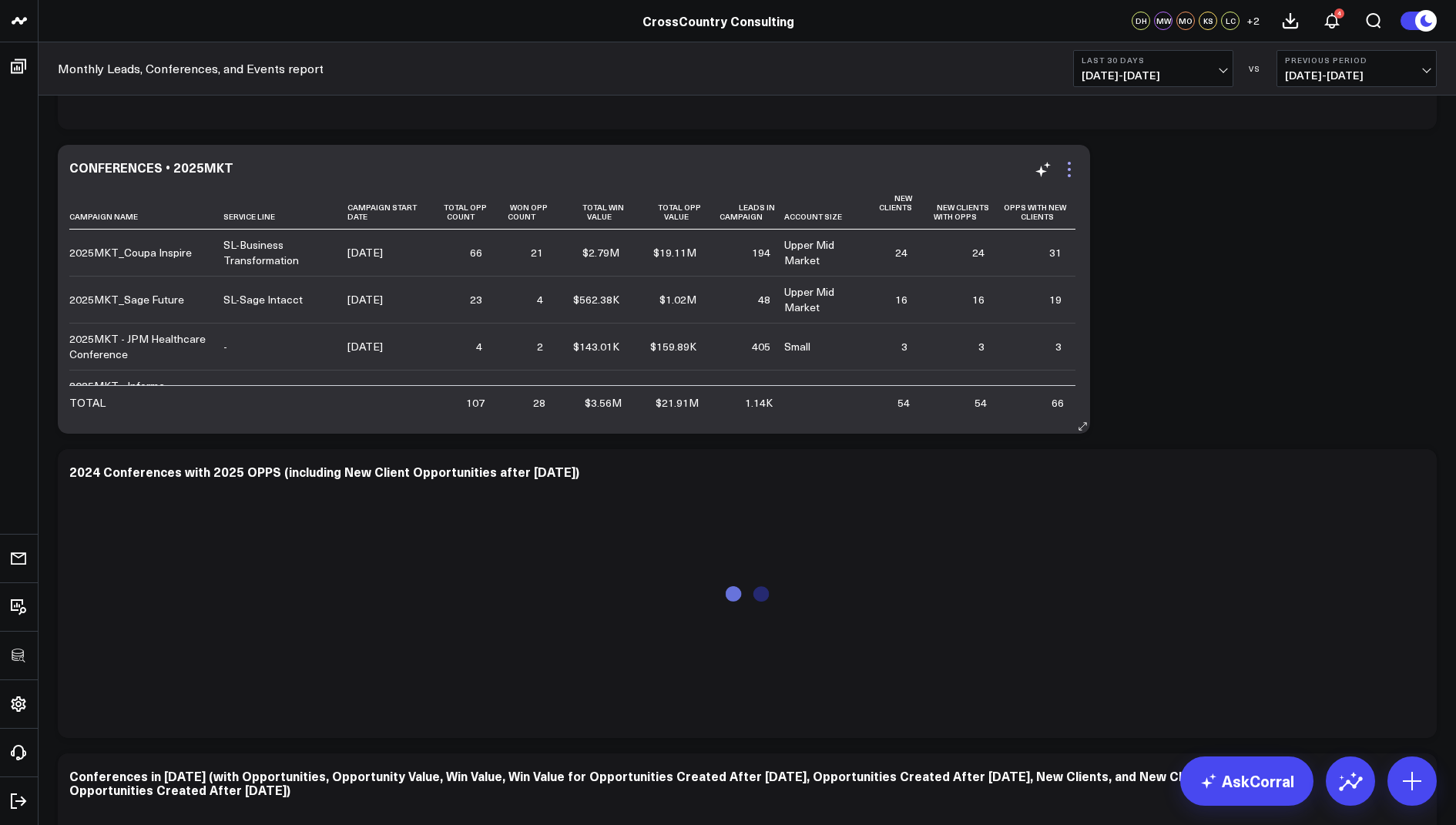
click at [1066, 164] on icon at bounding box center [1069, 169] width 19 height 19
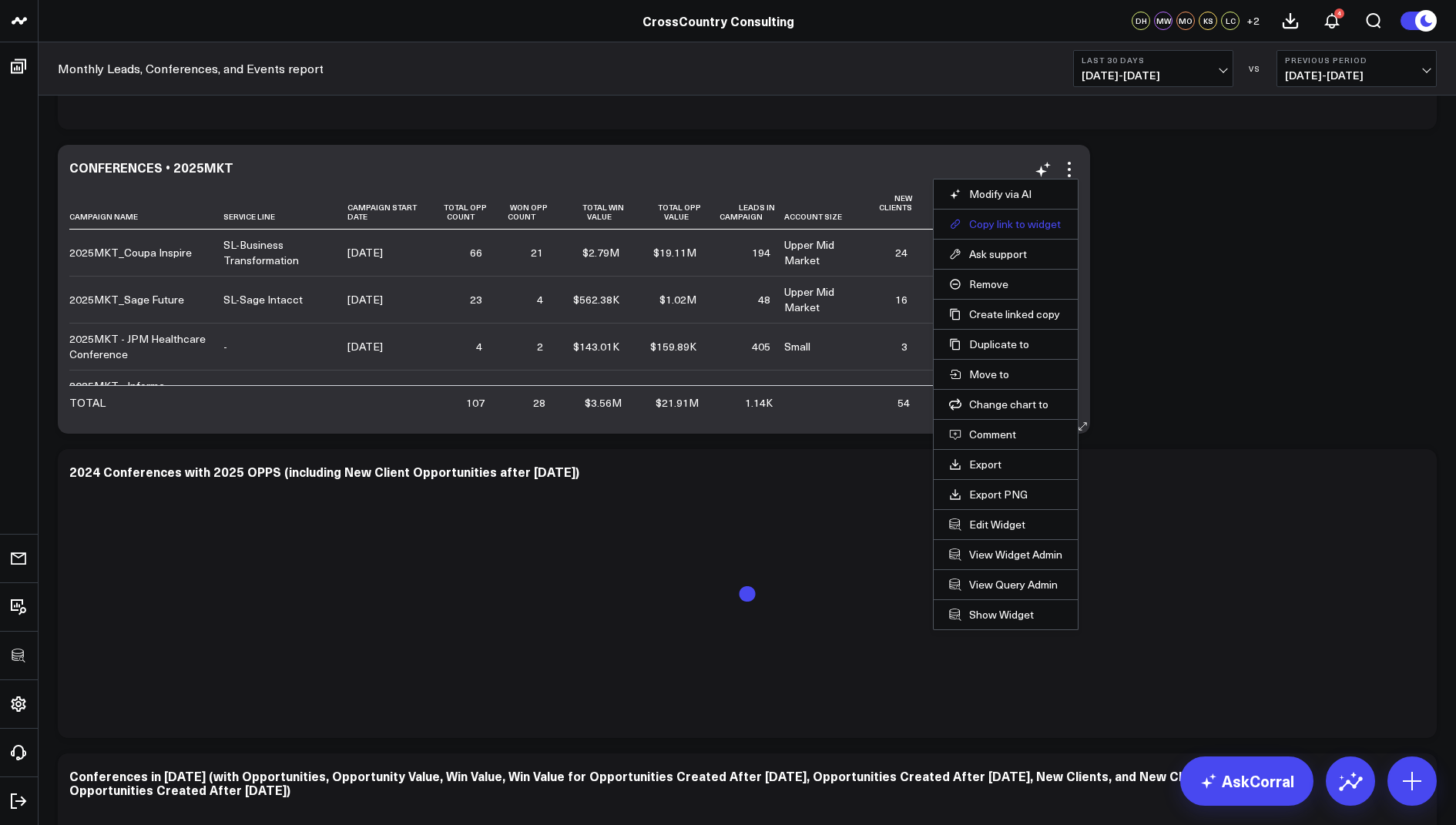
click at [988, 223] on button "Copy link to widget" at bounding box center [1005, 223] width 113 height 14
